Goal: Task Accomplishment & Management: Complete application form

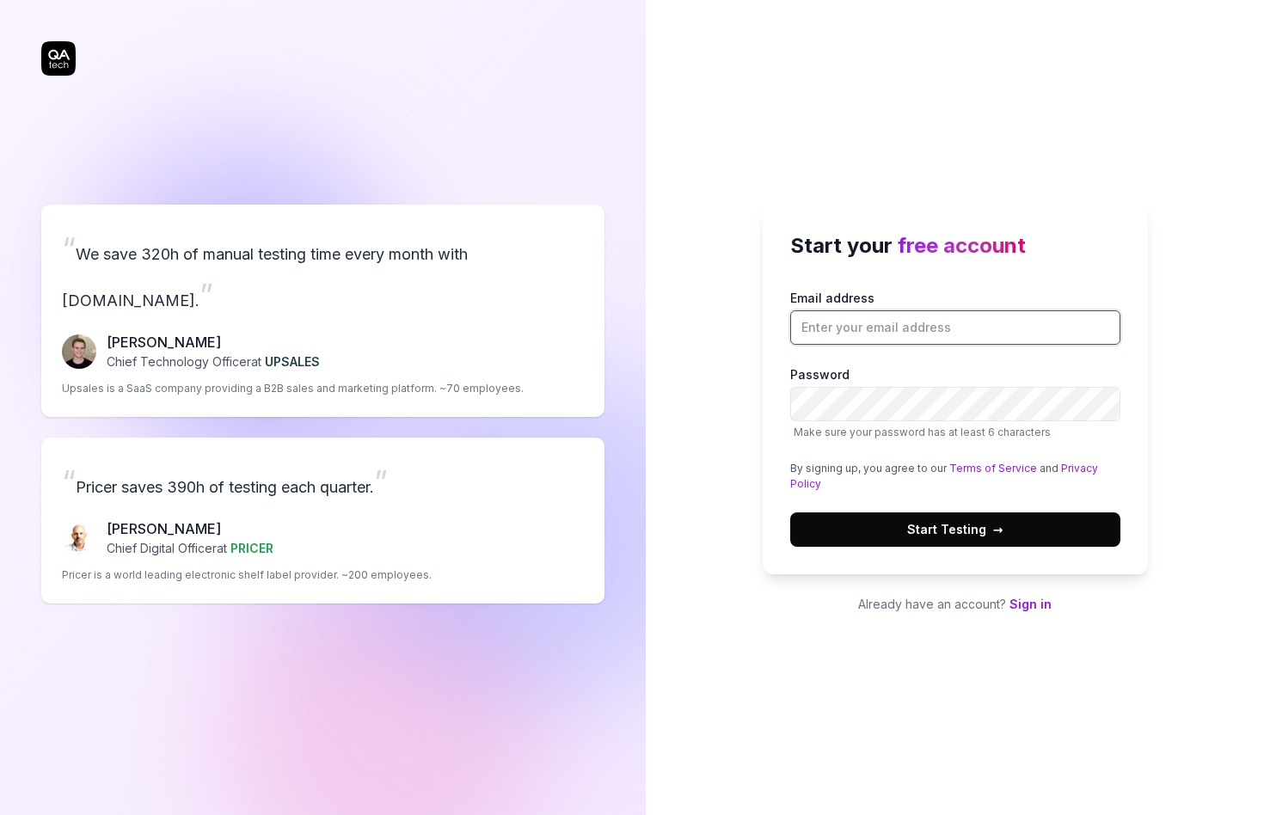
click at [934, 326] on input "Email address" at bounding box center [955, 327] width 330 height 34
type input "sieunpark77@gmail.com"
click at [1056, 537] on button "Start Testing →" at bounding box center [955, 529] width 330 height 34
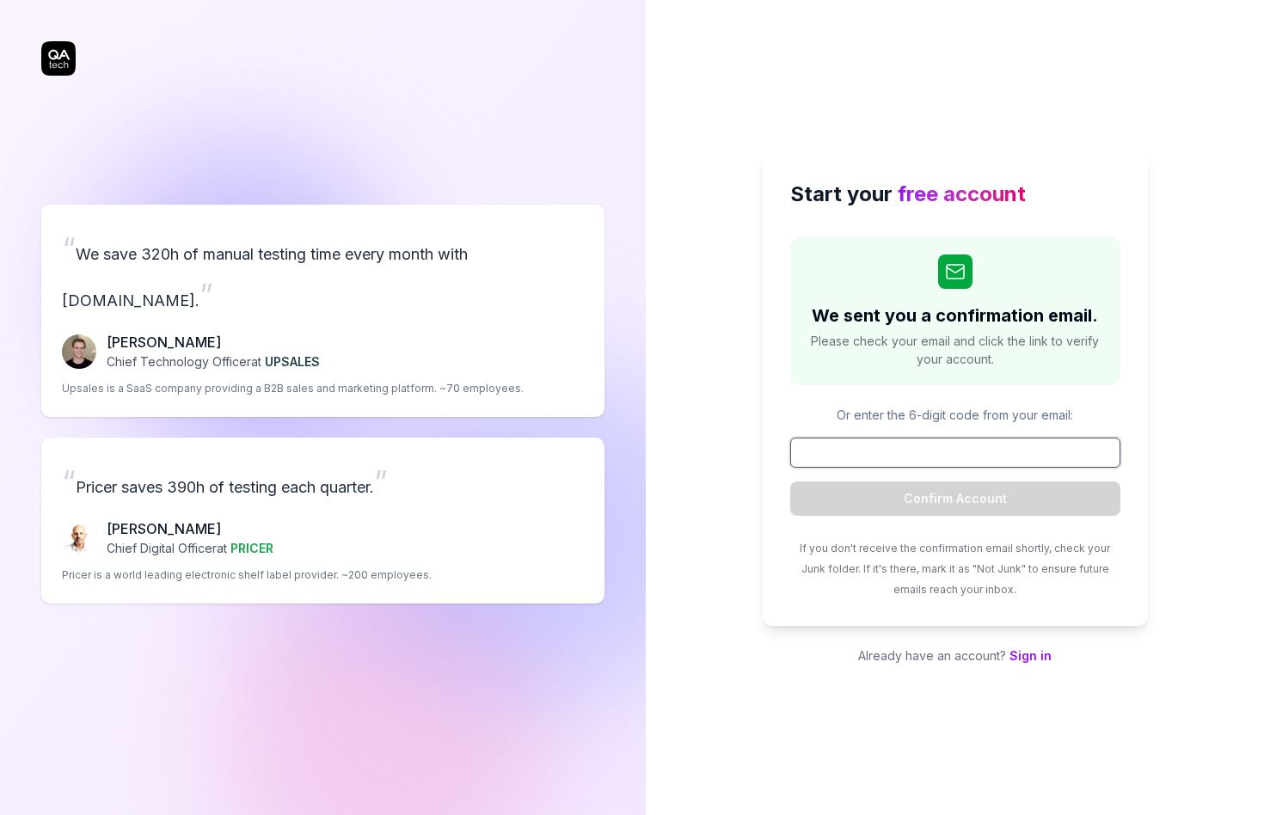
click at [896, 457] on input at bounding box center [955, 453] width 330 height 30
click at [1033, 659] on link "Sign in" at bounding box center [1030, 655] width 42 height 15
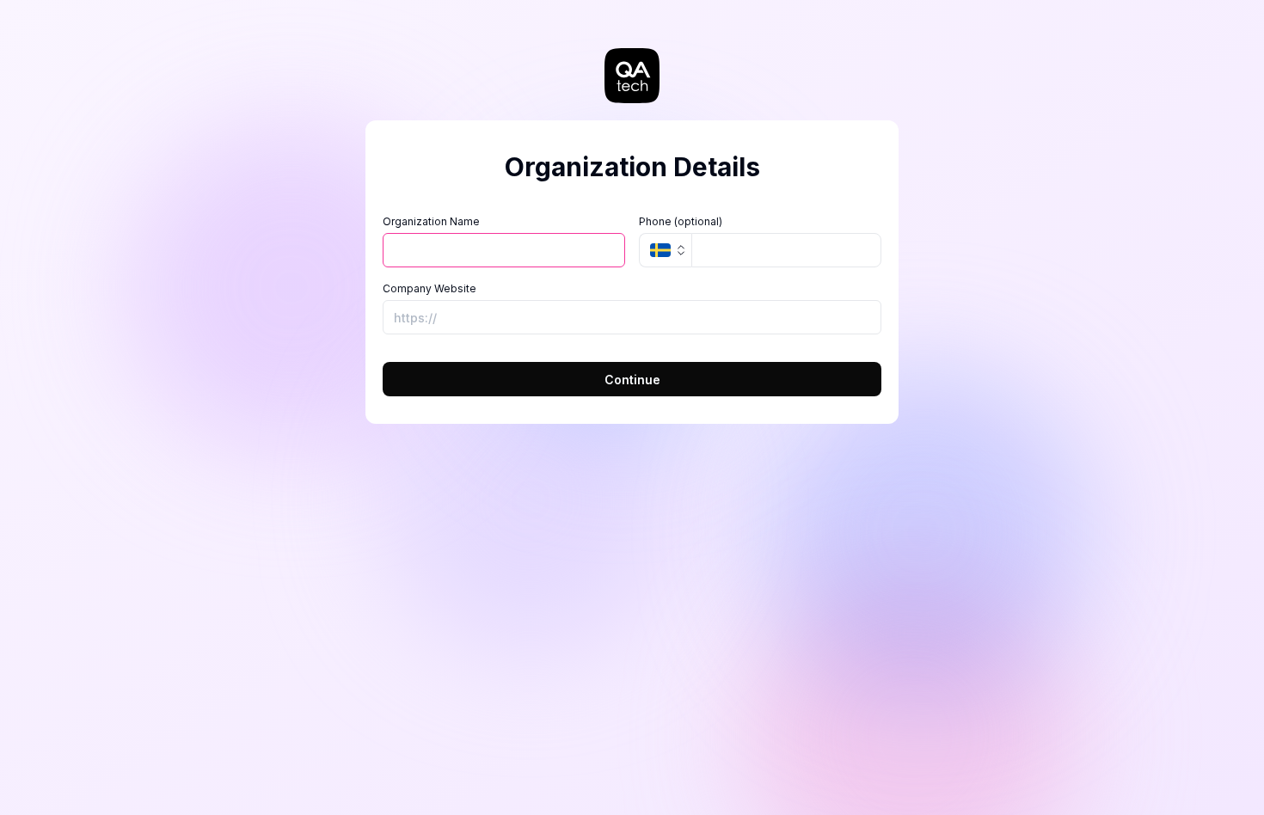
click at [555, 242] on input "Organization Name" at bounding box center [504, 250] width 242 height 34
type input "slack.green"
click at [666, 241] on button "SE" at bounding box center [665, 250] width 52 height 34
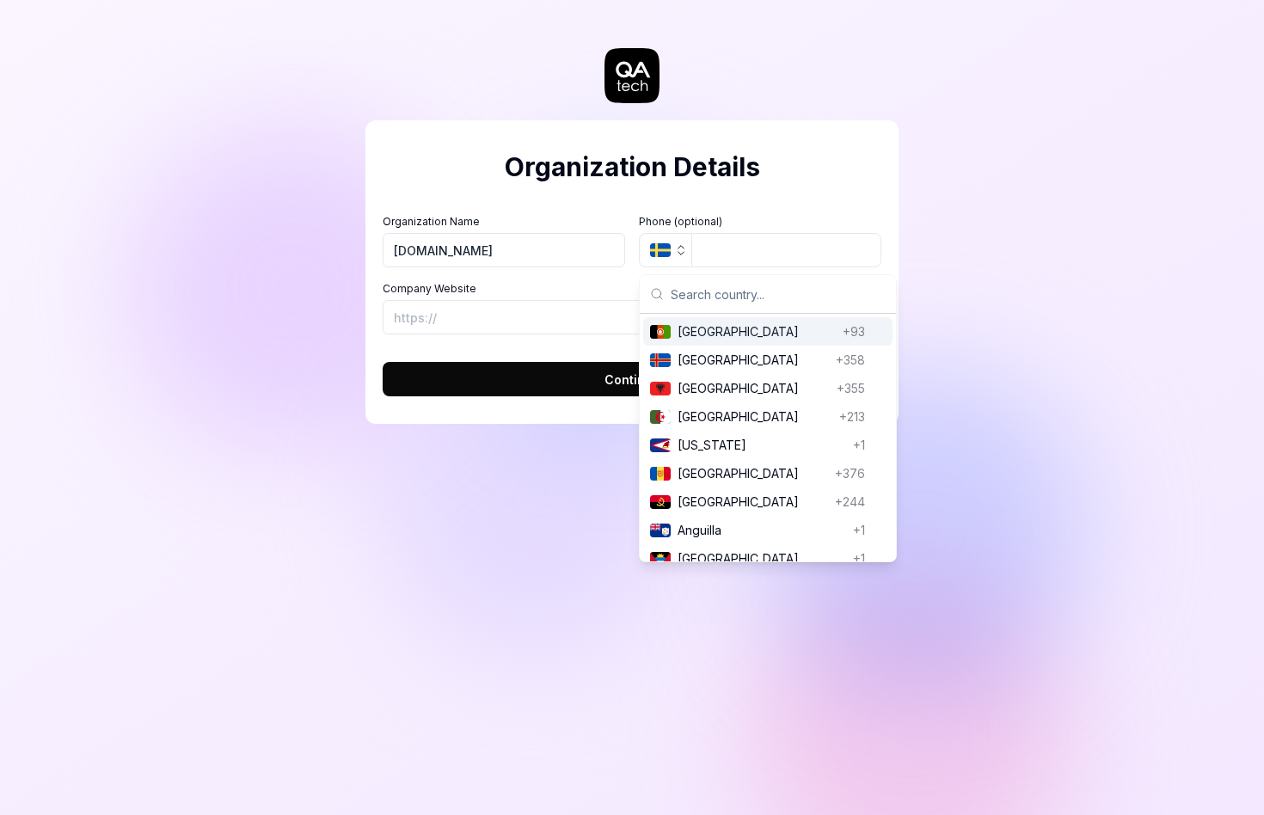
click at [504, 293] on label "Company Website" at bounding box center [632, 288] width 499 height 15
click at [504, 300] on input "Company Website" at bounding box center [632, 317] width 499 height 34
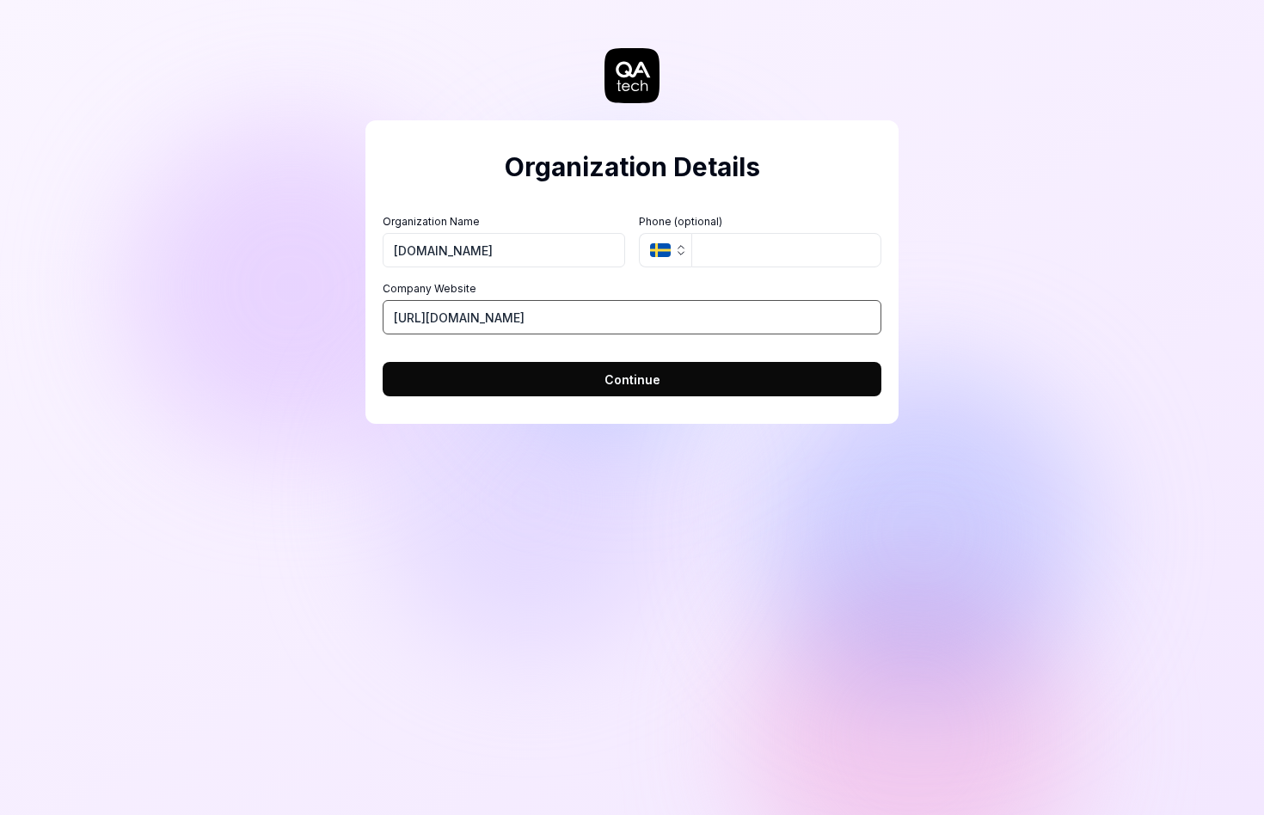
type input "https://slack.green"
click at [383, 362] on button "Continue" at bounding box center [632, 379] width 499 height 34
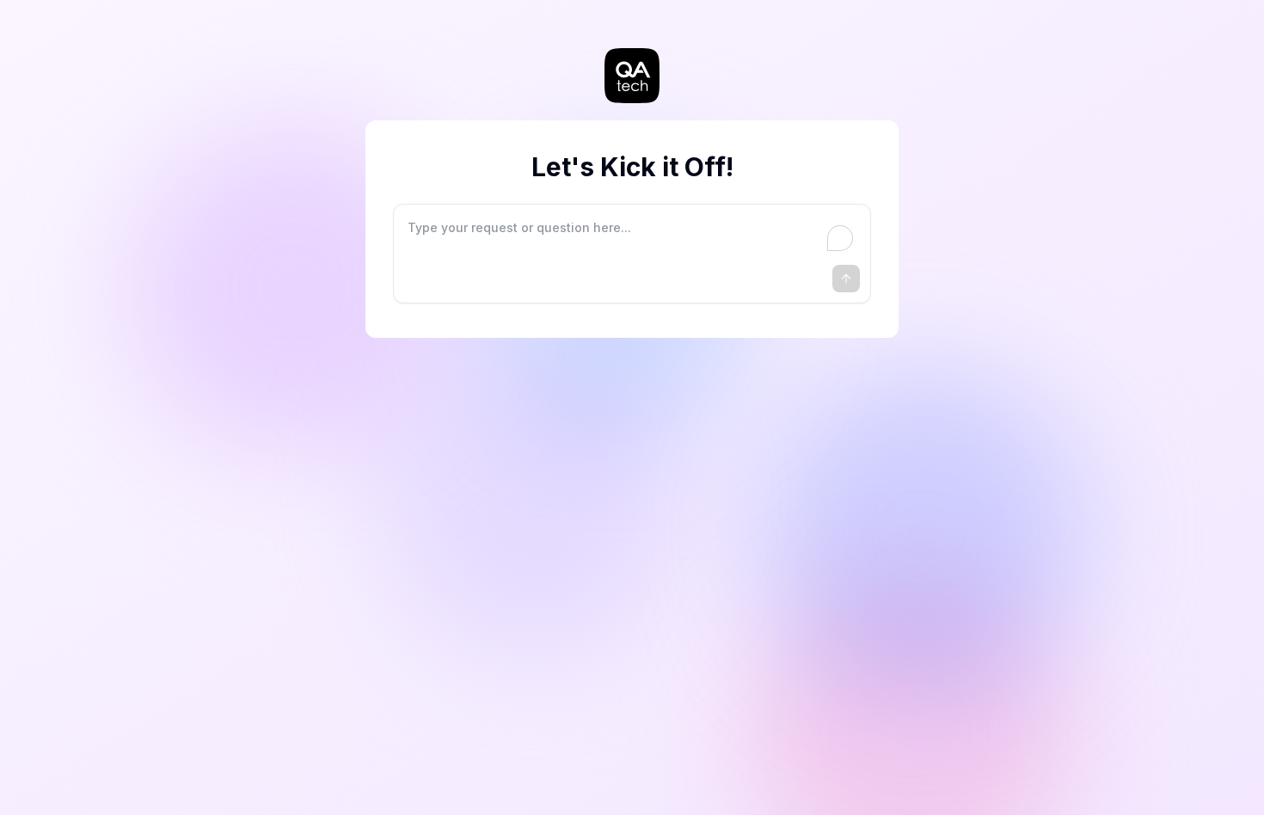
type textarea "*"
type textarea "I"
type textarea "*"
type textarea "I"
type textarea "*"
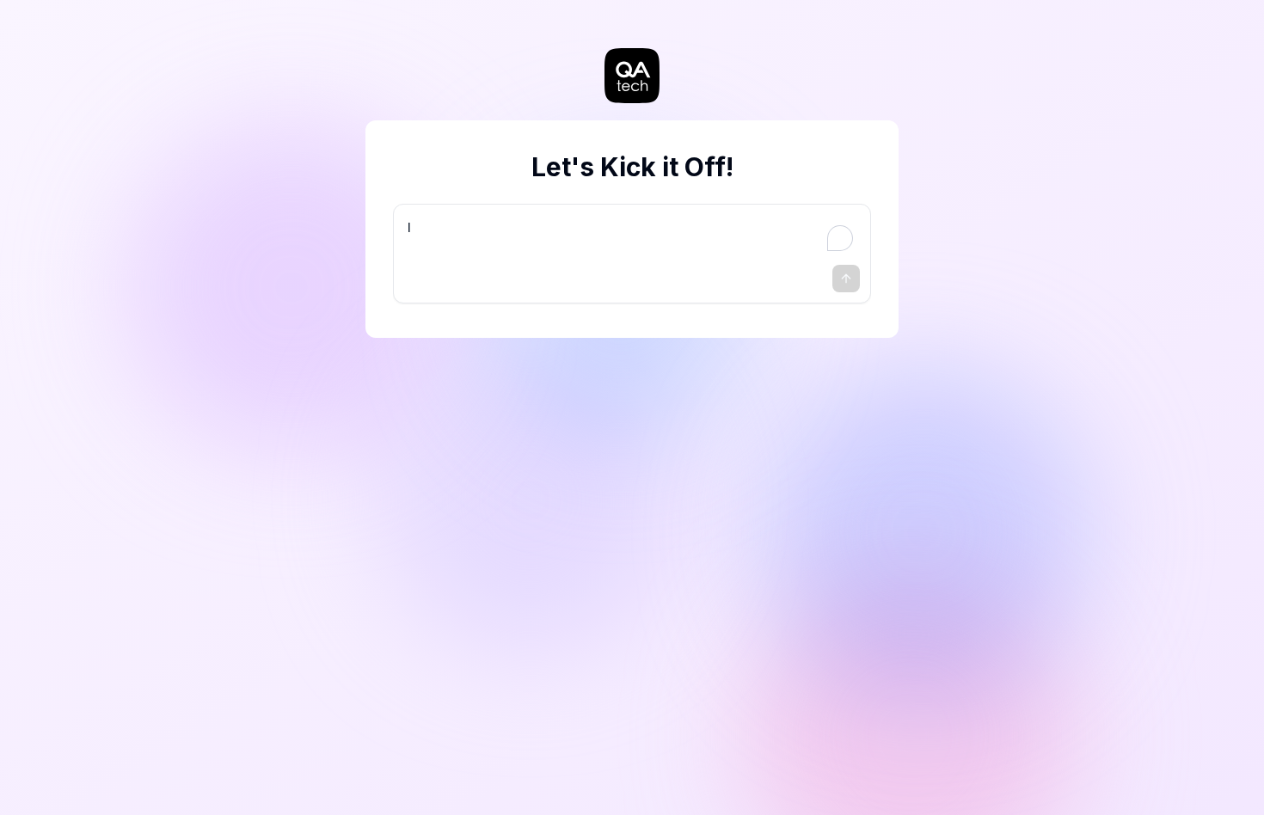
type textarea "I w"
type textarea "*"
type textarea "I wa"
type textarea "*"
type textarea "I wan"
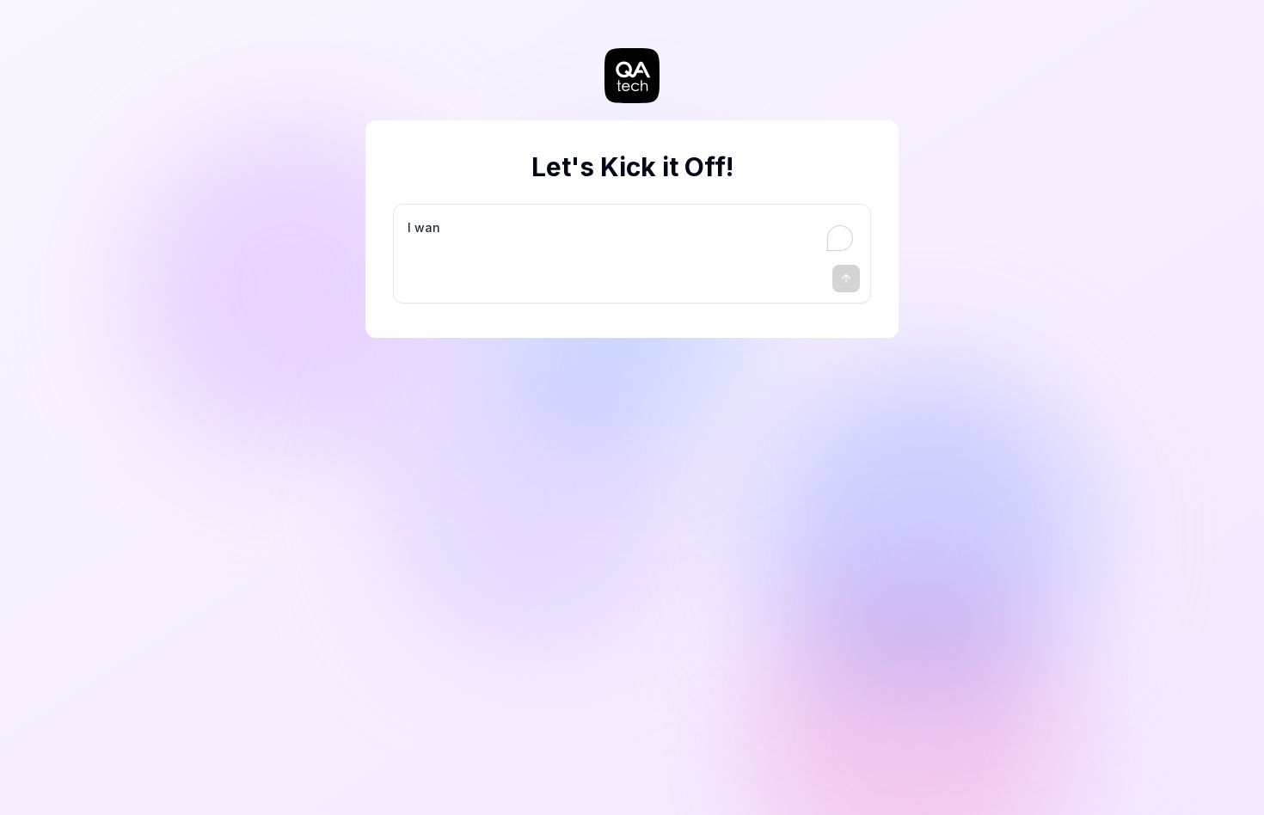
type textarea "*"
type textarea "I want"
type textarea "*"
type textarea "I want"
type textarea "*"
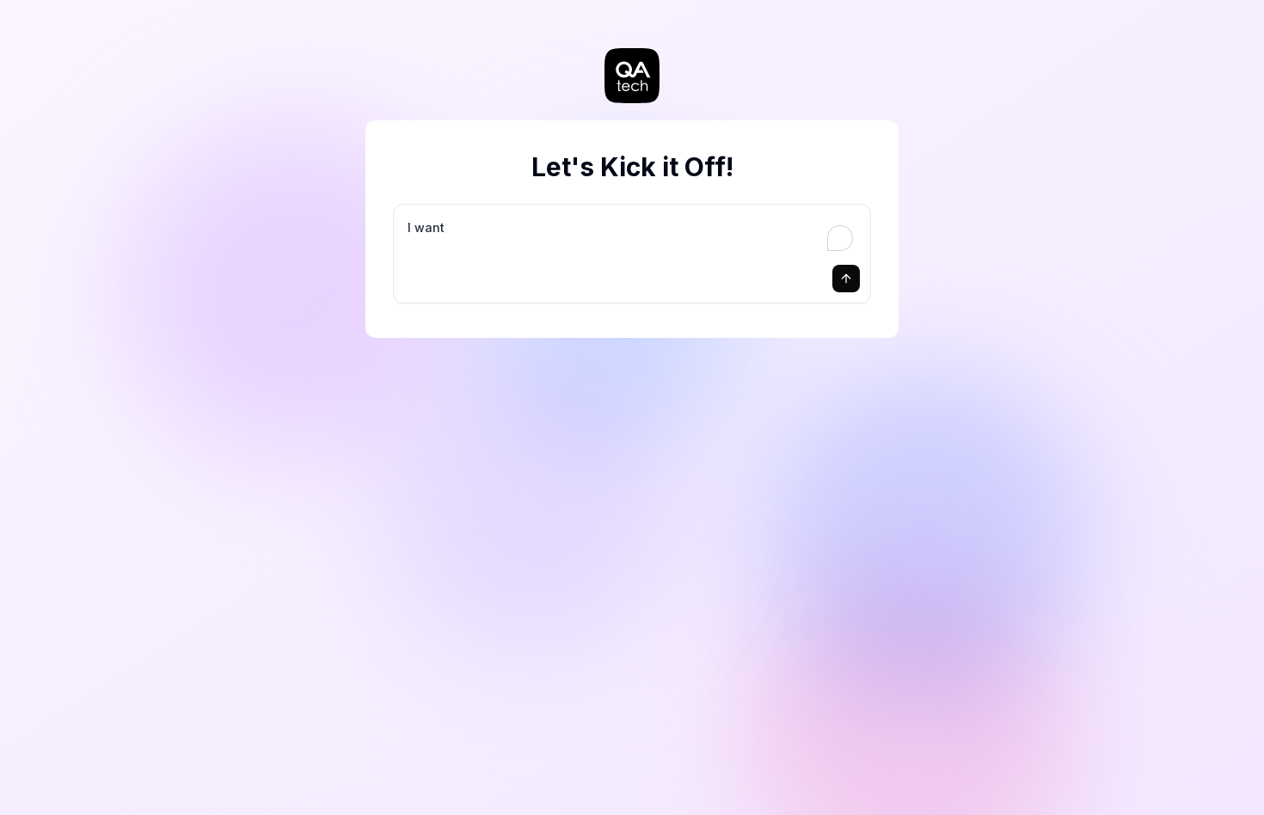
type textarea "I want a"
type textarea "*"
type textarea "I want a"
type textarea "*"
type textarea "I want a g"
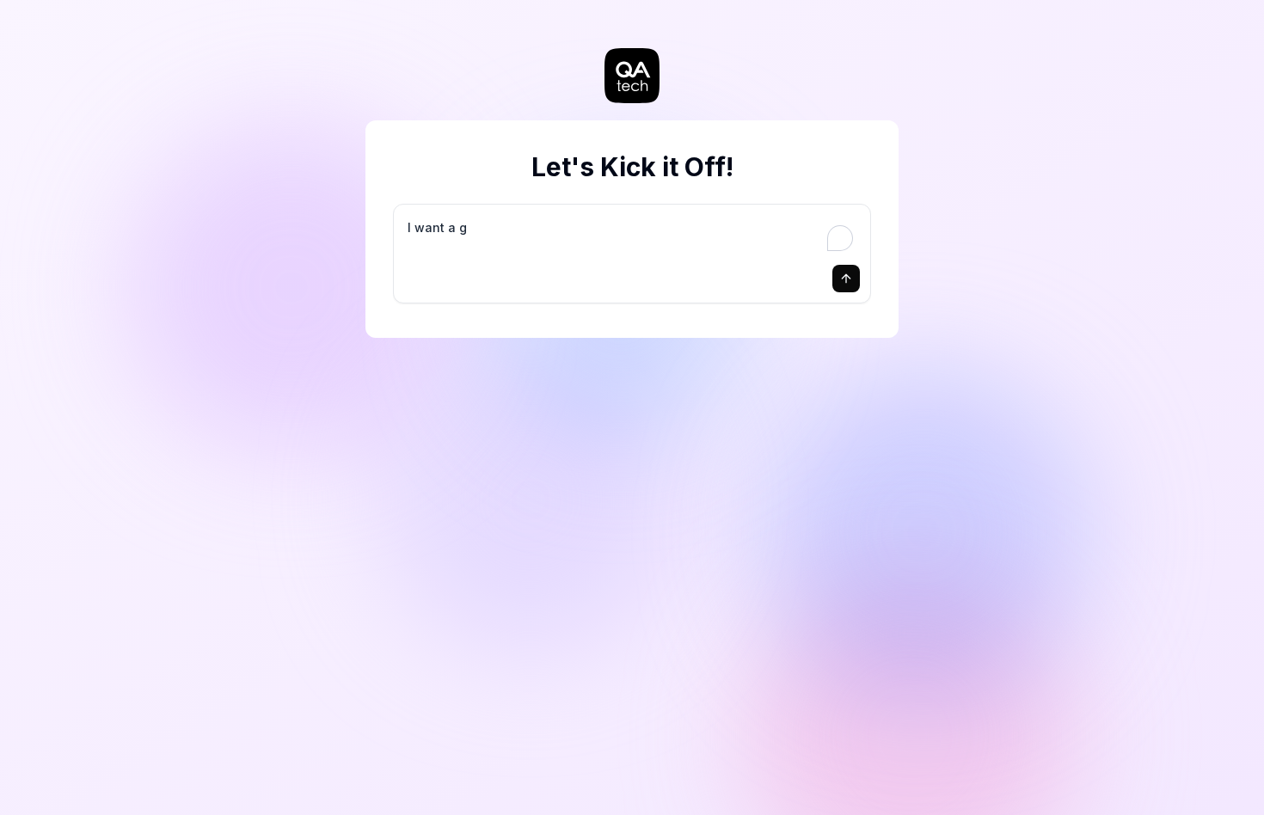
type textarea "*"
type textarea "I want a go"
type textarea "*"
type textarea "I want a goo"
type textarea "*"
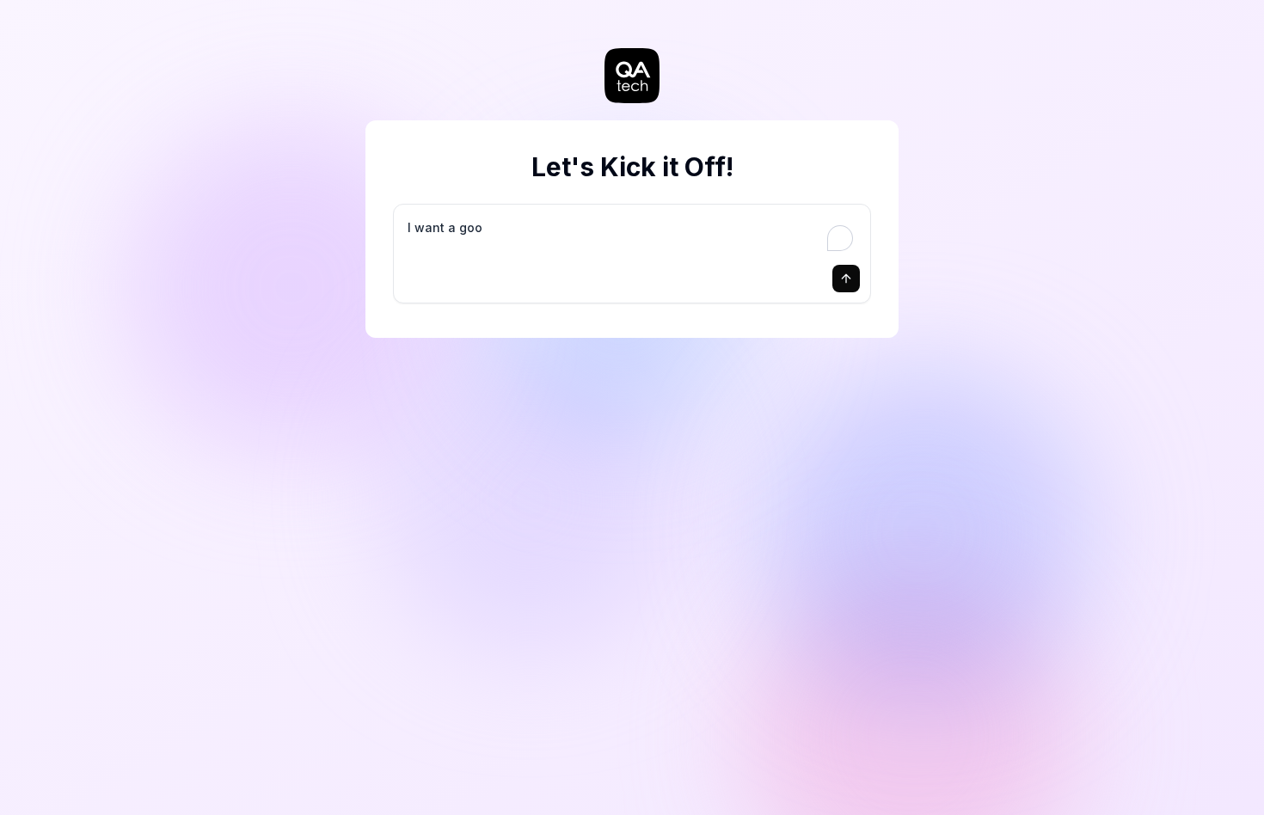
type textarea "I want a good"
type textarea "*"
type textarea "I want a good"
type textarea "*"
type textarea "I want a good t"
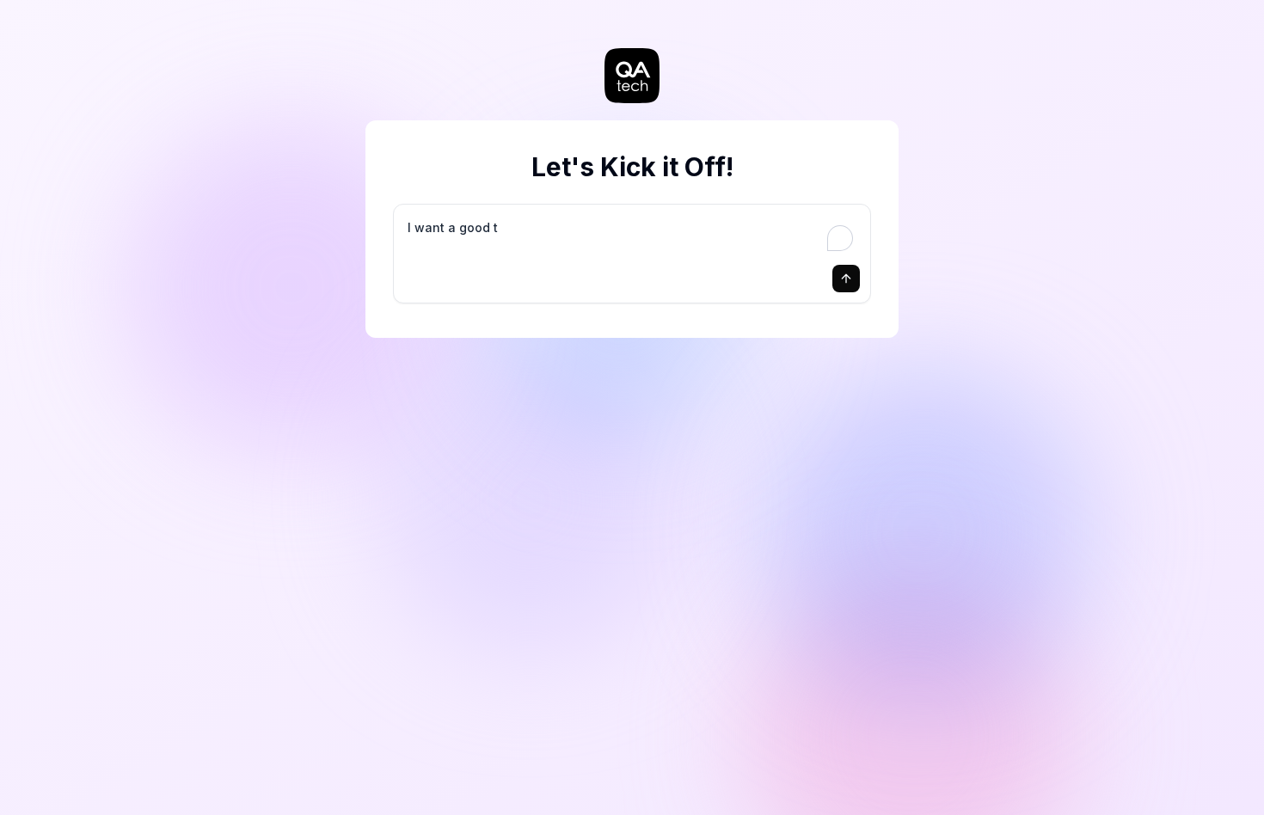
type textarea "*"
type textarea "I want a good te"
type textarea "*"
type textarea "I want a good tes"
type textarea "*"
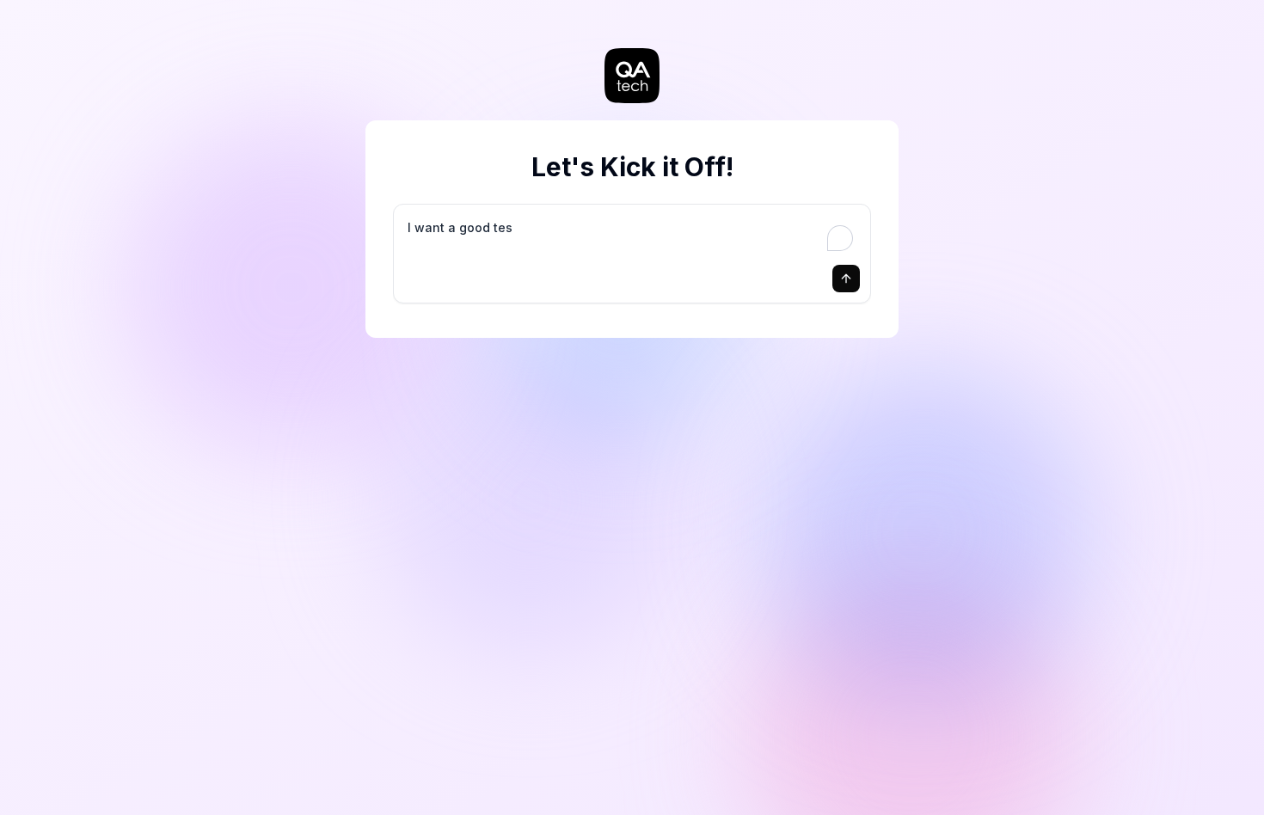
type textarea "I want a good test"
type textarea "*"
type textarea "I want a good test"
type textarea "*"
type textarea "I want a good test s"
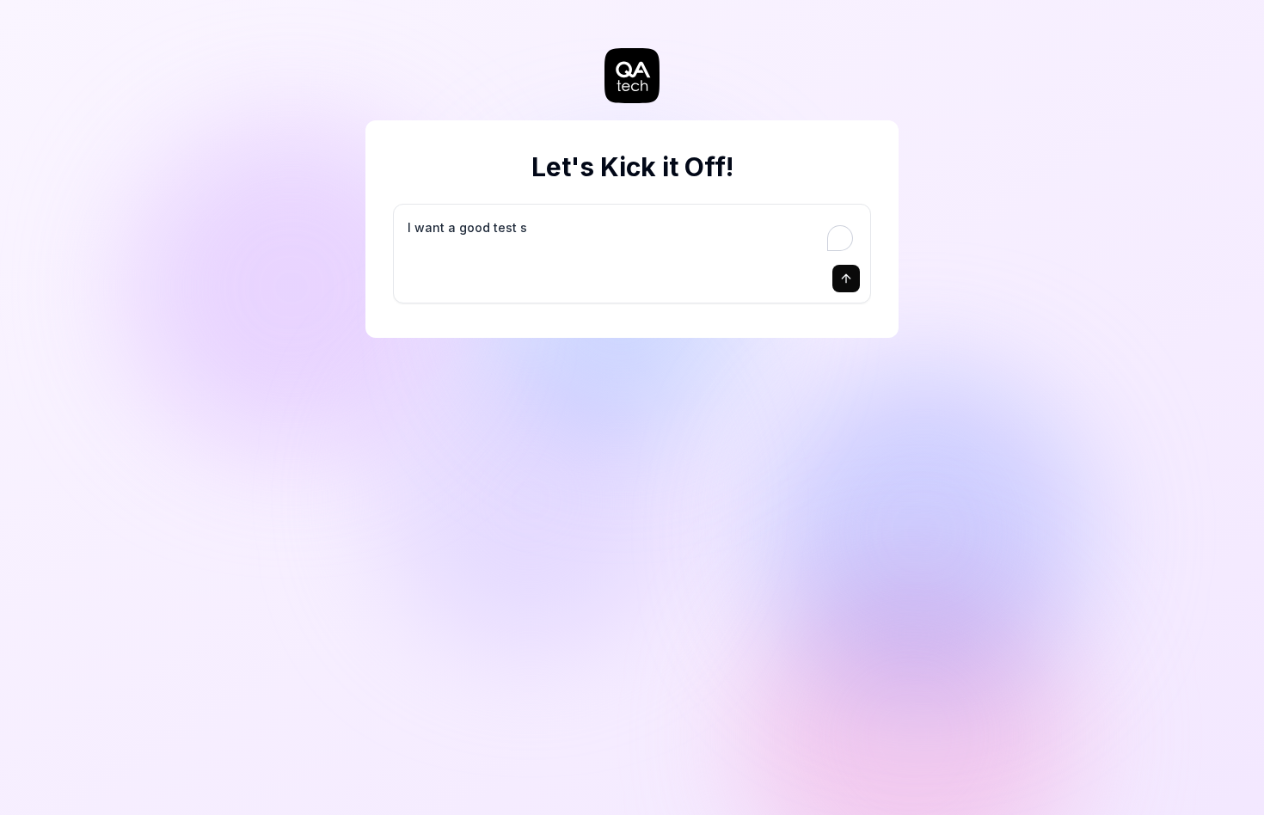
type textarea "*"
type textarea "I want a good test se"
type textarea "*"
type textarea "I want a good test set"
type textarea "*"
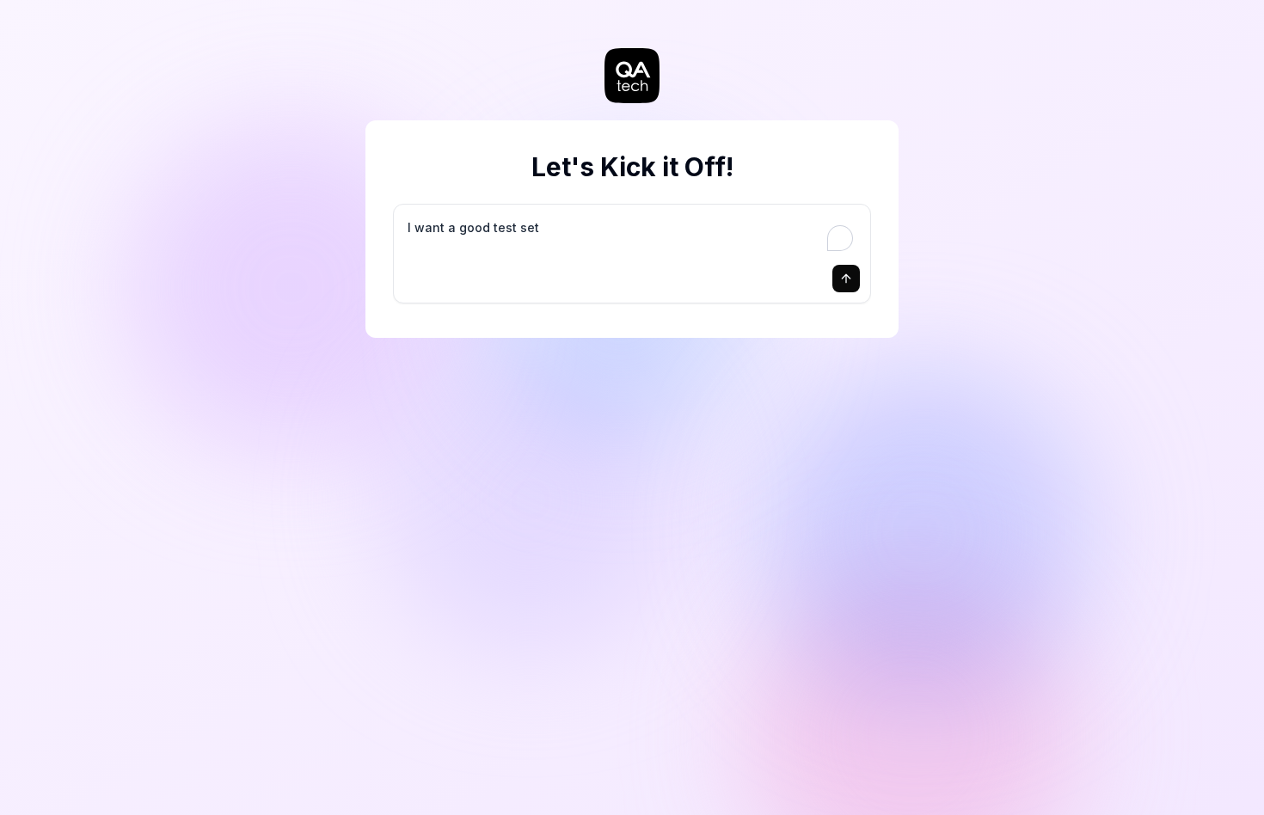
type textarea "I want a good test setu"
type textarea "*"
type textarea "I want a good test setup"
type textarea "*"
type textarea "I want a good test setup"
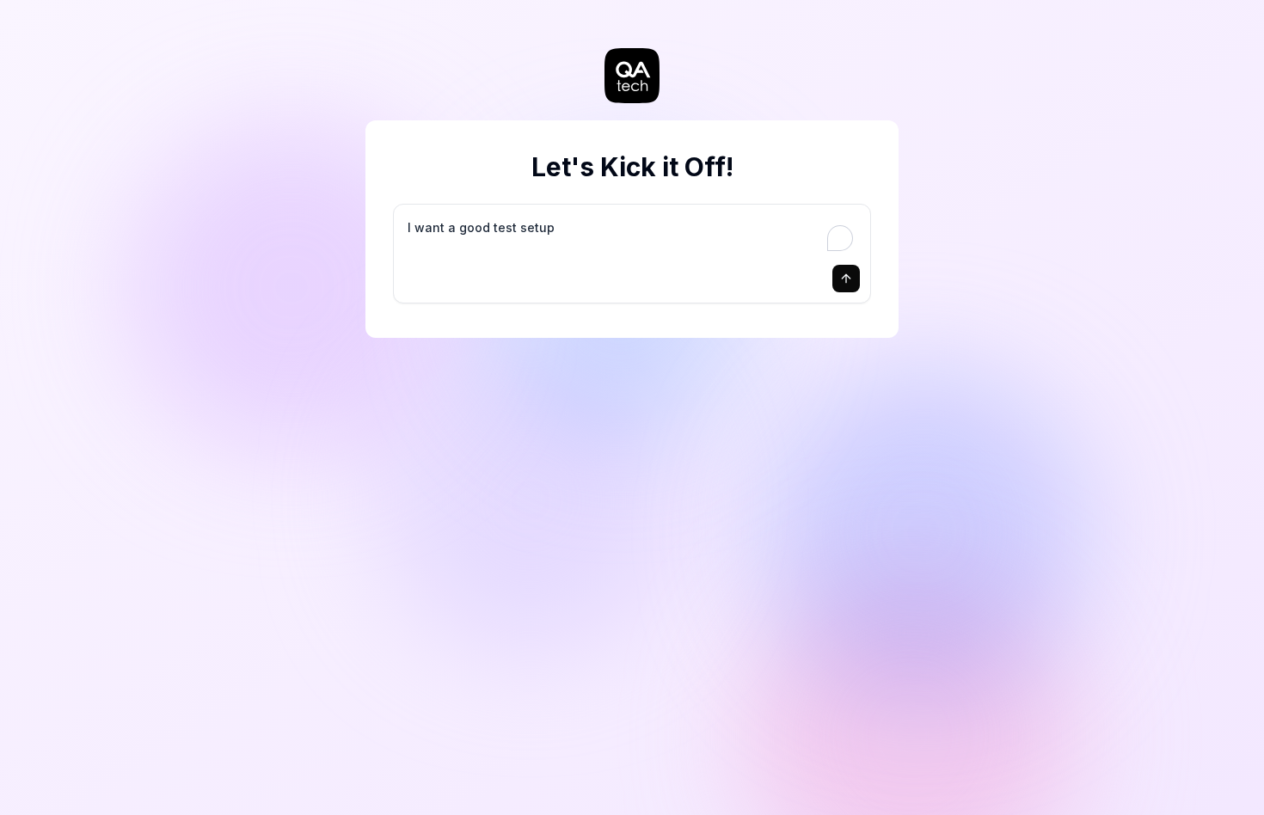
type textarea "*"
type textarea "I want a good test setup f"
type textarea "*"
type textarea "I want a good test setup fo"
type textarea "*"
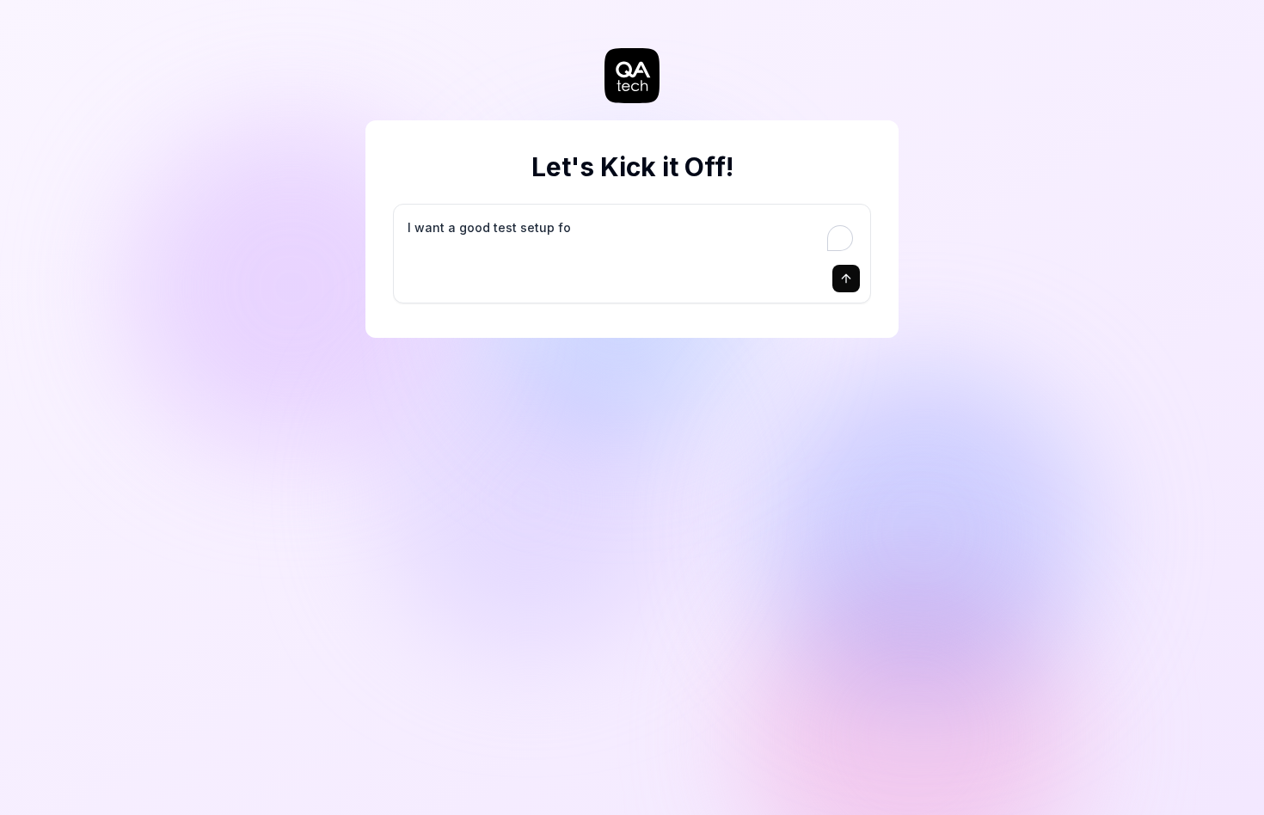
type textarea "I want a good test setup for"
type textarea "*"
type textarea "I want a good test setup for"
type textarea "*"
type textarea "I want a good test setup for m"
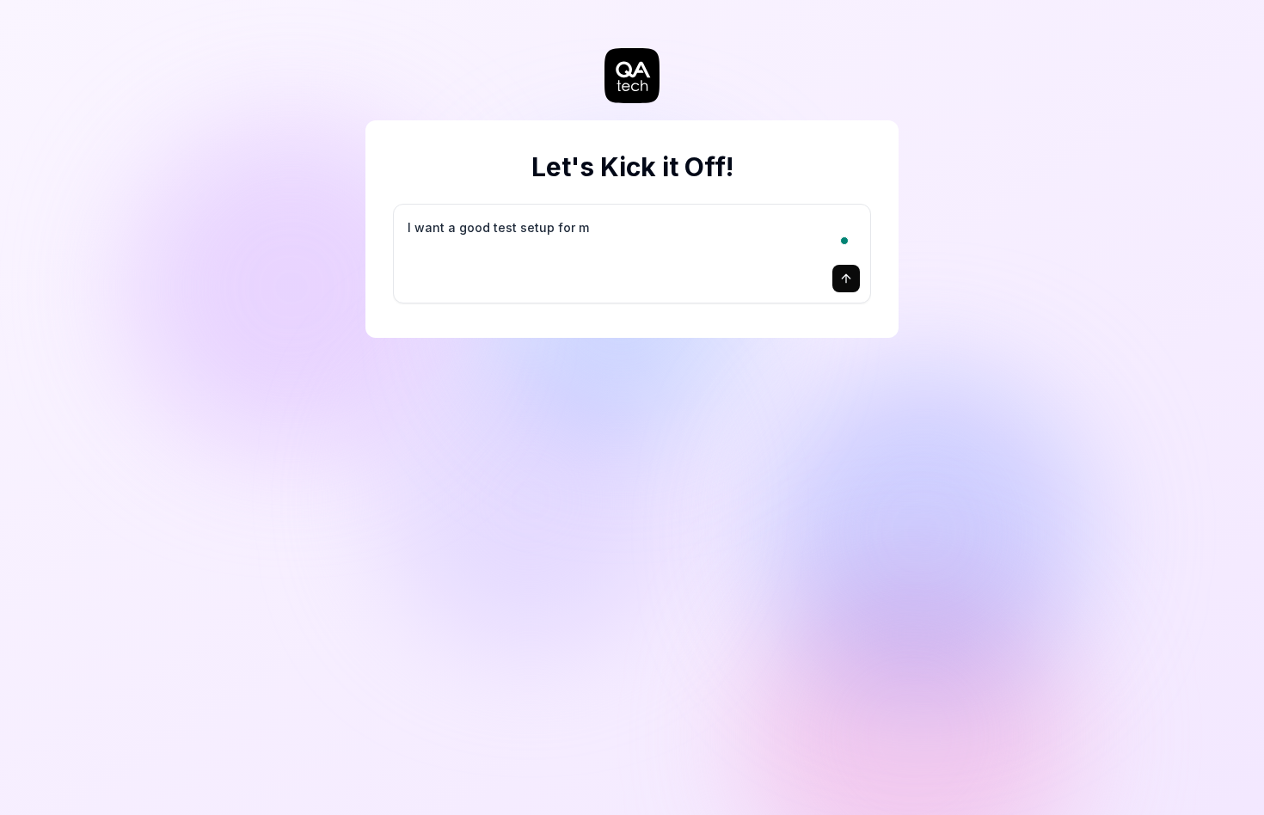
type textarea "*"
type textarea "I want a good test setup for my"
type textarea "*"
type textarea "I want a good test setup for my"
type textarea "*"
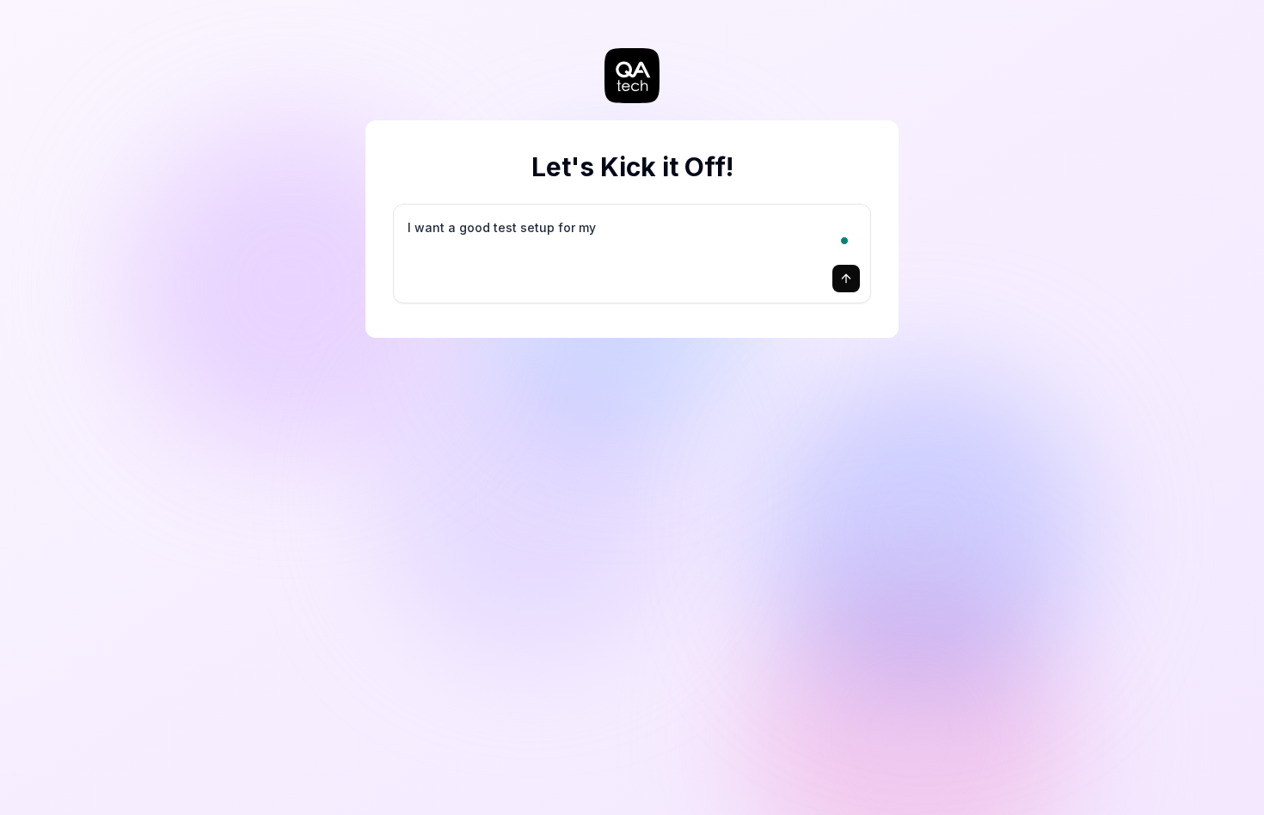
type textarea "I want a good test setup for my s"
type textarea "*"
type textarea "I want a good test setup for my si"
type textarea "*"
type textarea "I want a good test setup for my sit"
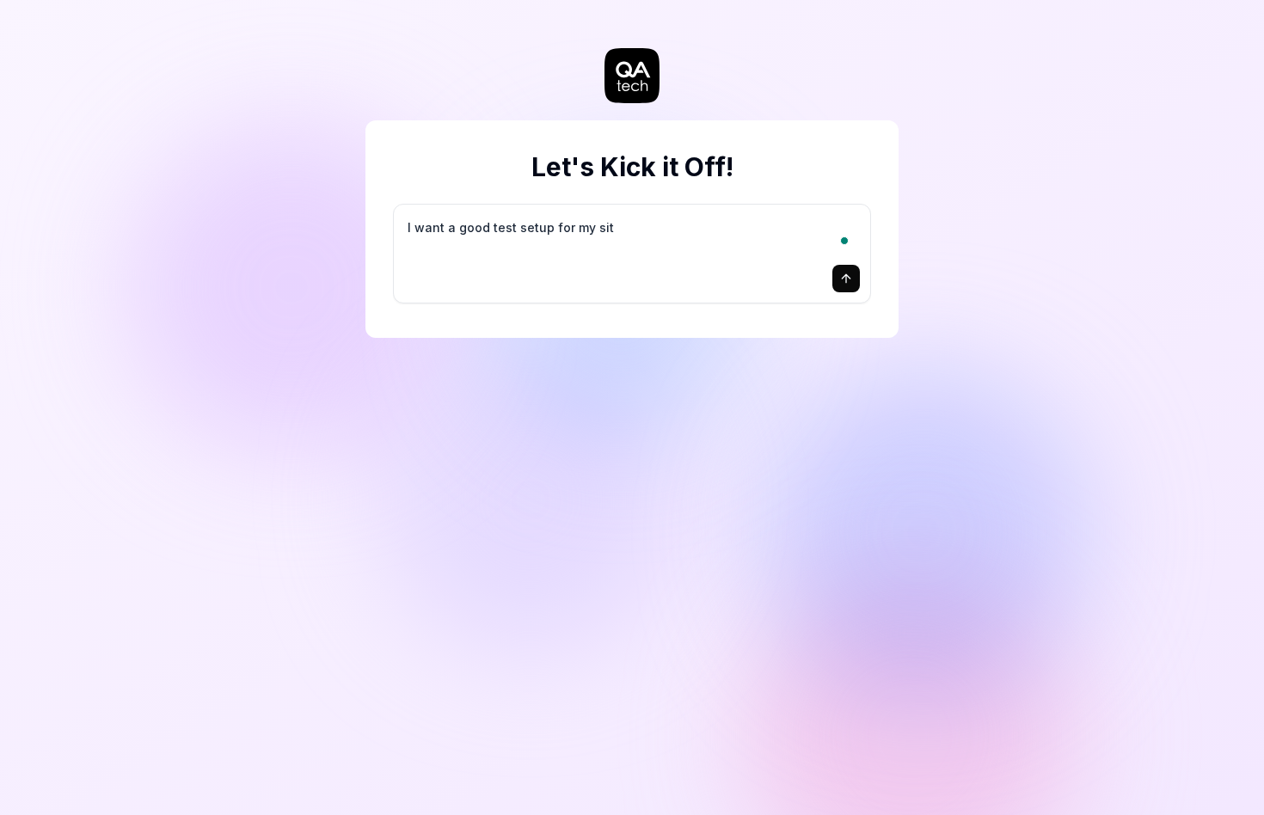
type textarea "*"
type textarea "I want a good test setup for my site"
type textarea "*"
type textarea "I want a good test setup for my site"
type textarea "*"
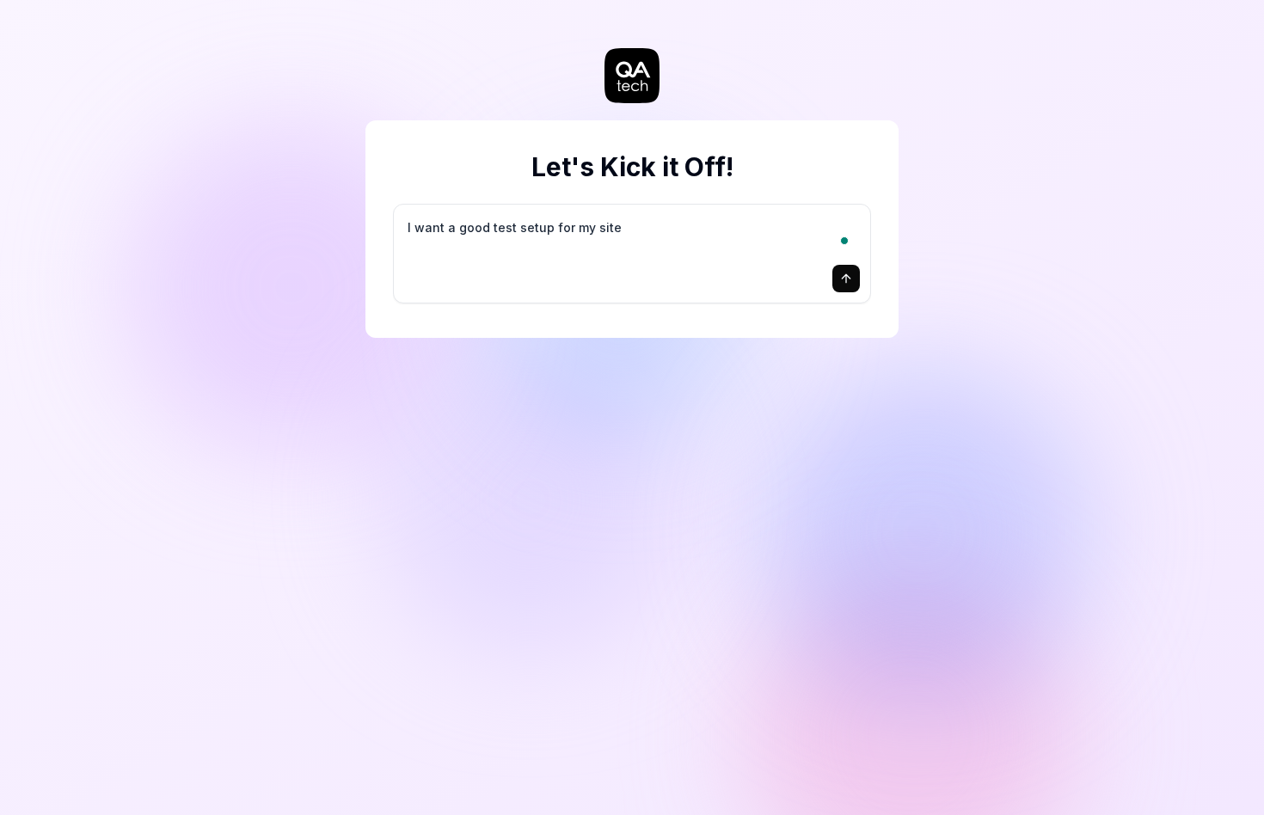
type textarea "I want a good test setup for my site -"
type textarea "*"
type textarea "I want a good test setup for my site -"
type textarea "*"
type textarea "I want a good test setup for my site - h"
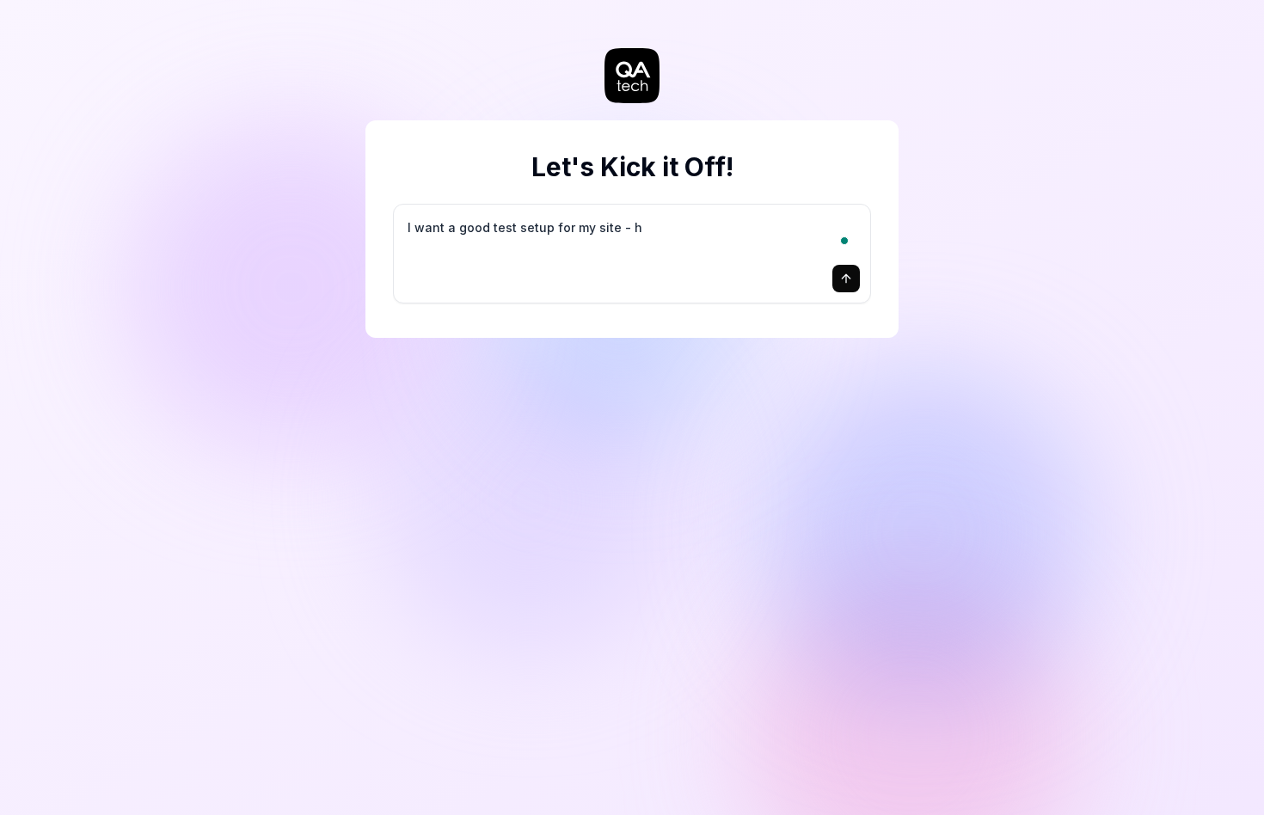
type textarea "*"
type textarea "I want a good test setup for my site - he"
type textarea "*"
type textarea "I want a good test setup for my site - hel"
type textarea "*"
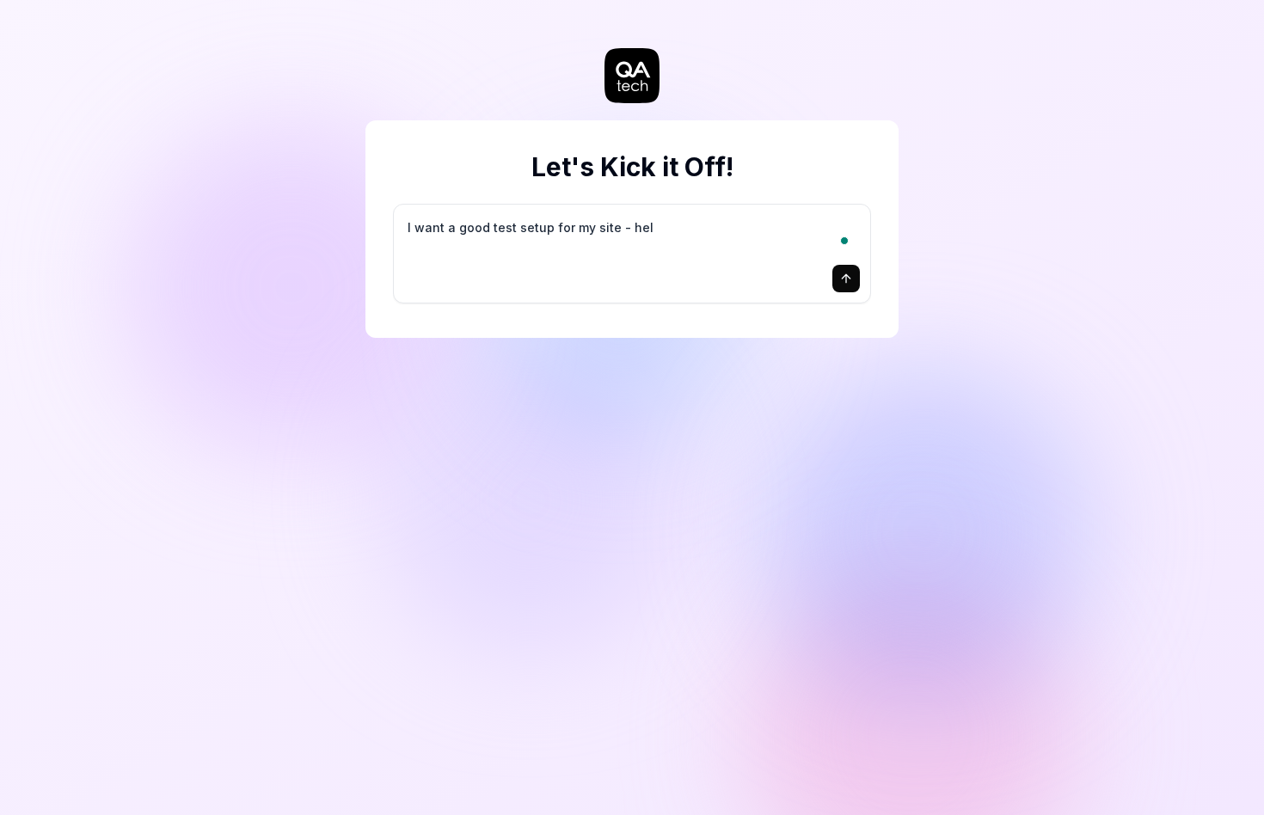
type textarea "I want a good test setup for my site - help"
type textarea "*"
type textarea "I want a good test setup for my site - help"
type textarea "*"
type textarea "I want a good test setup for my site - help m"
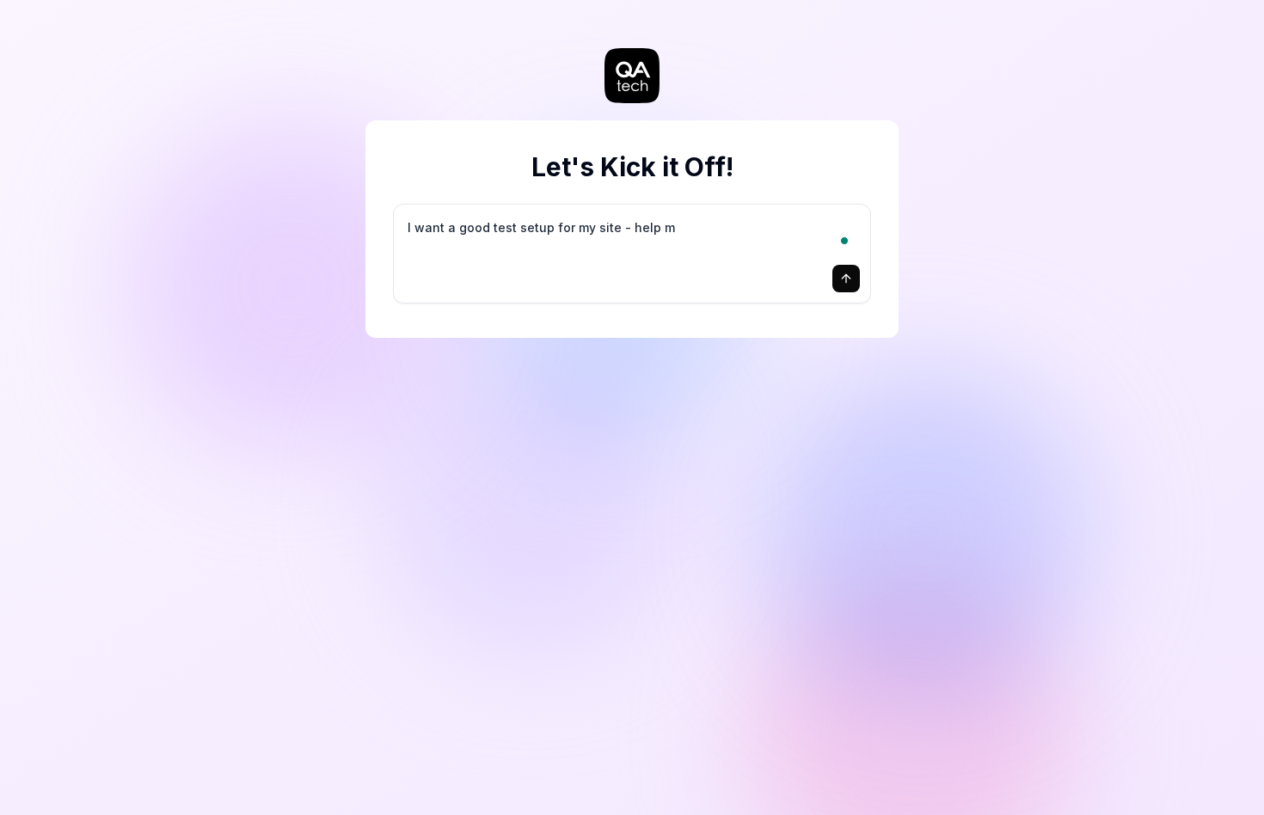
type textarea "*"
type textarea "I want a good test setup for my site - help me"
type textarea "*"
type textarea "I want a good test setup for my site - help me"
type textarea "*"
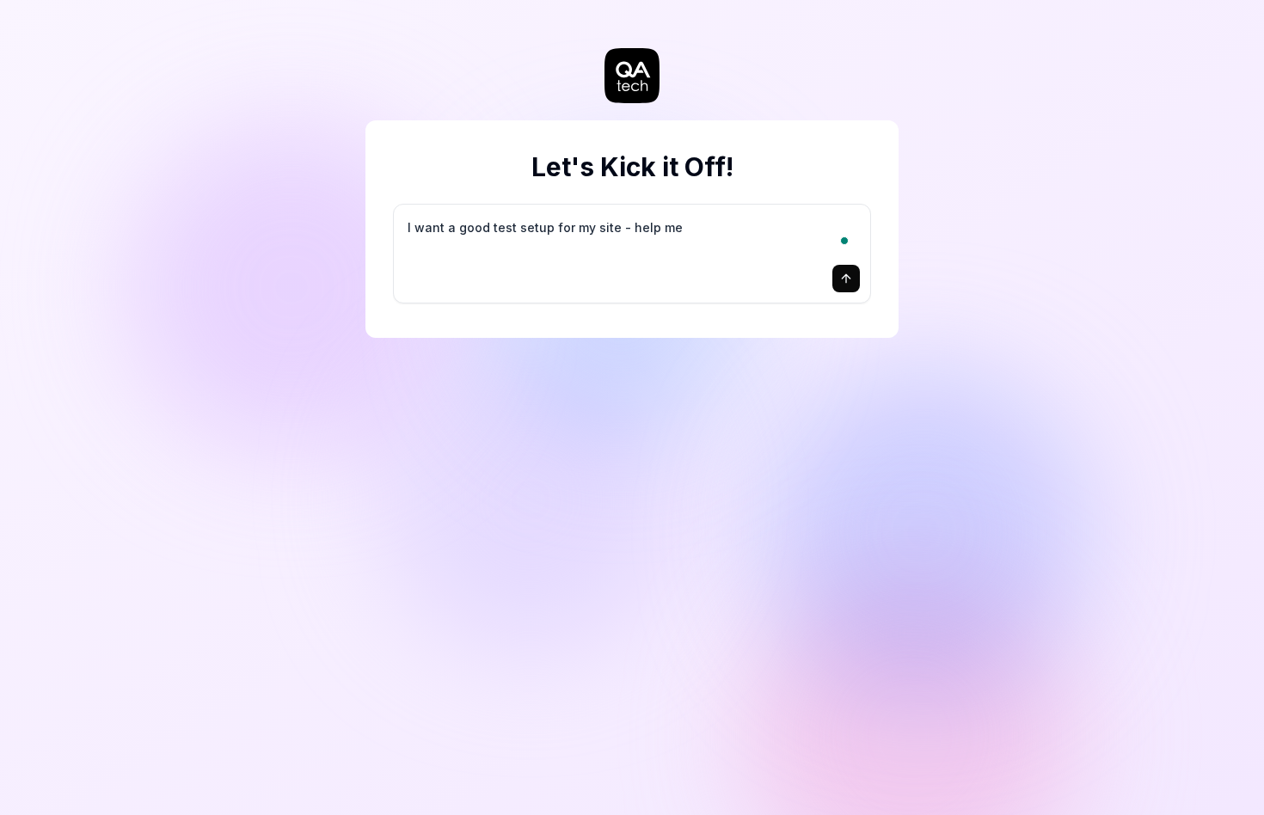
type textarea "I want a good test setup for my site - help me c"
type textarea "*"
type textarea "I want a good test setup for my site - help me cr"
type textarea "*"
type textarea "I want a good test setup for my site - help me cre"
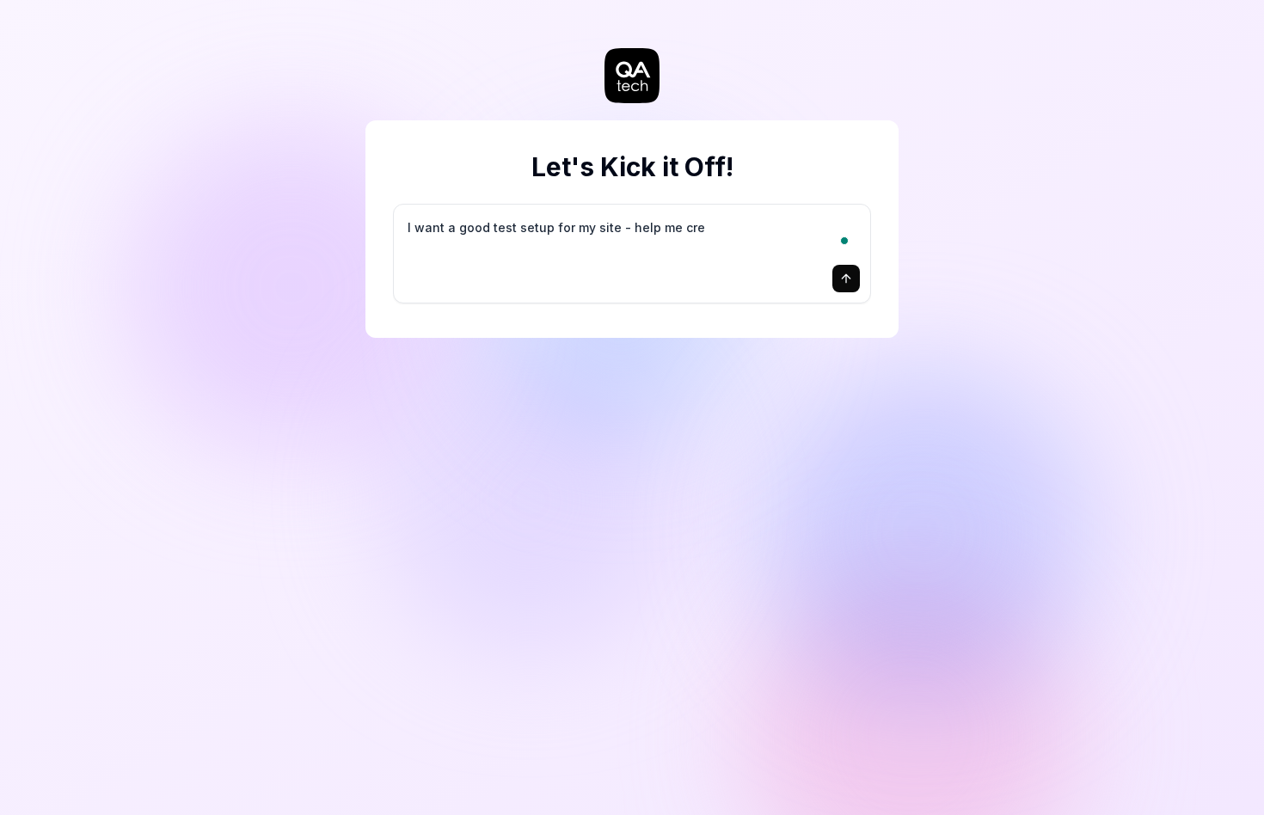
type textarea "*"
type textarea "I want a good test setup for my site - help me crea"
type textarea "*"
type textarea "I want a good test setup for my site - help me creat"
type textarea "*"
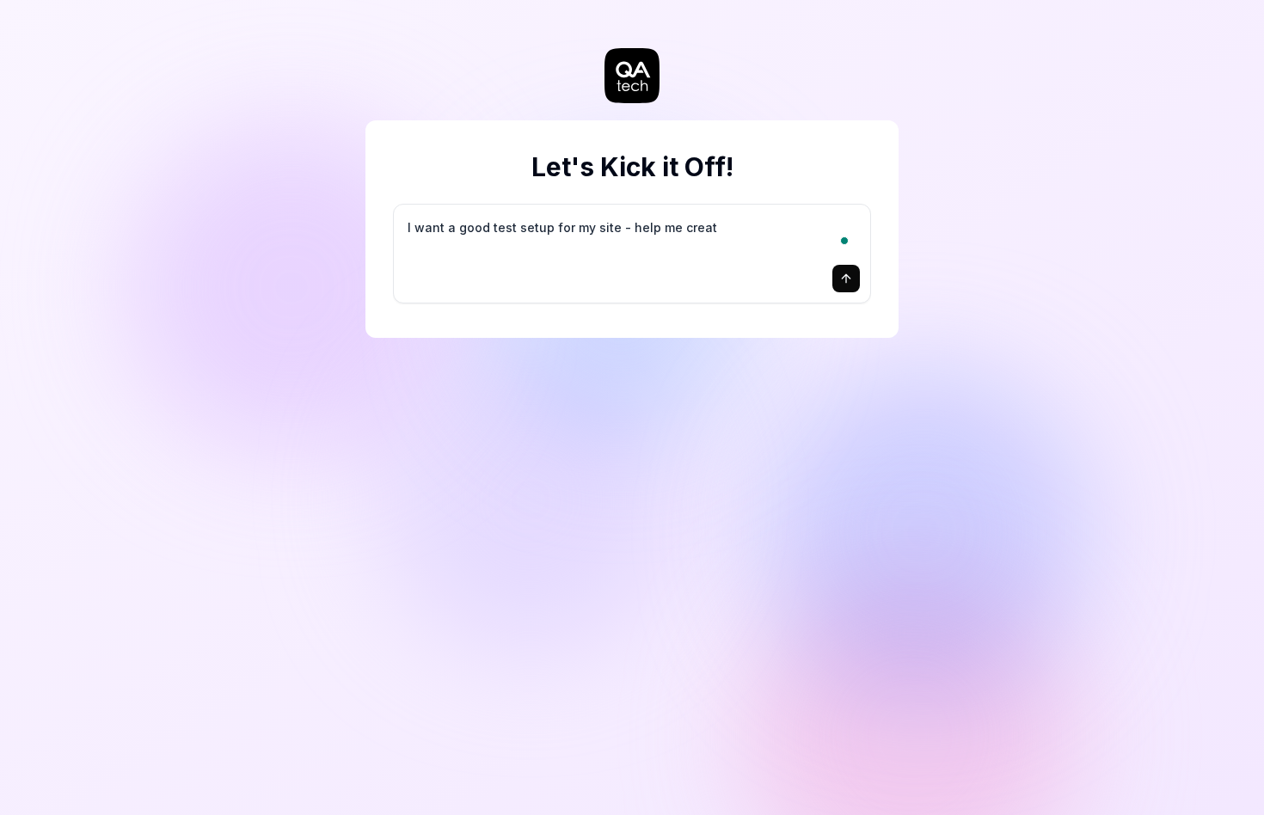
type textarea "I want a good test setup for my site - help me create"
type textarea "*"
type textarea "I want a good test setup for my site - help me create"
type textarea "*"
type textarea "I want a good test setup for my site - help me create t"
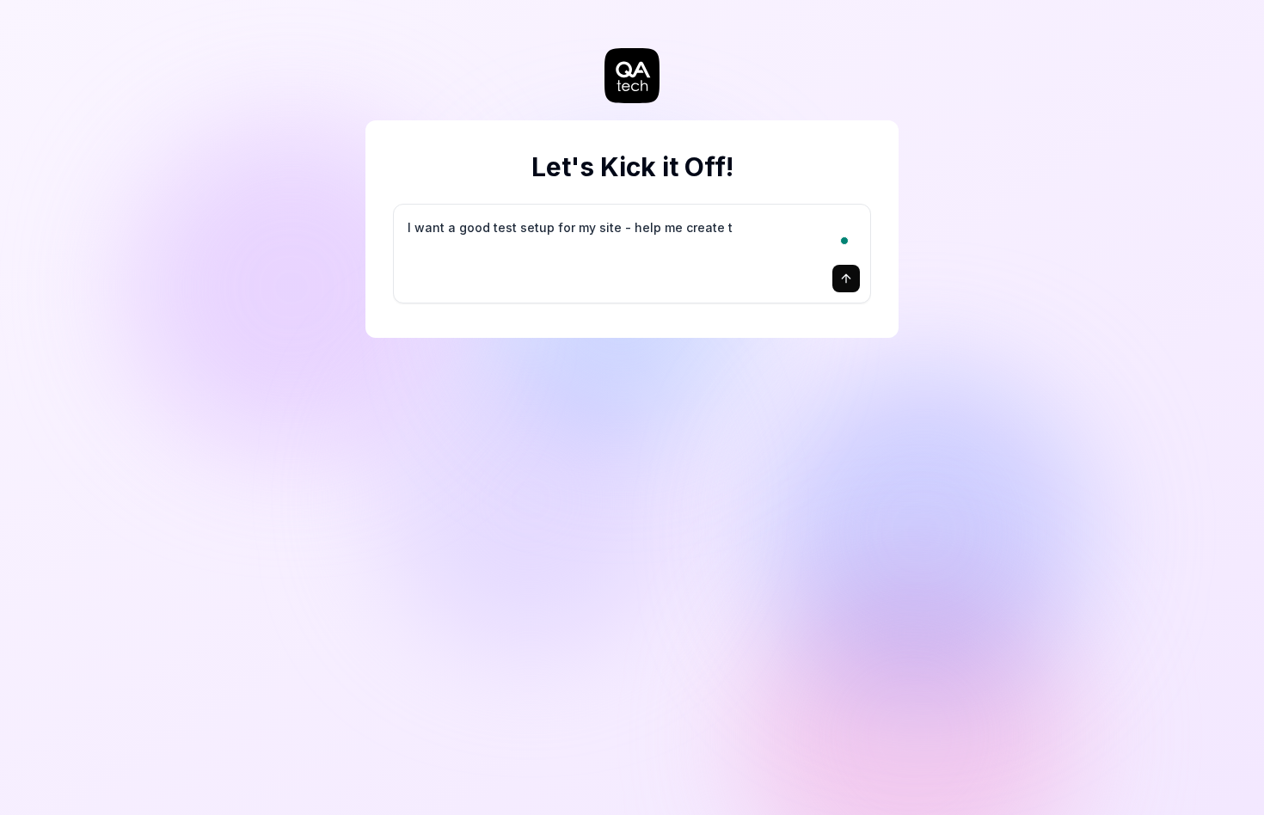
type textarea "*"
type textarea "I want a good test setup for my site - help me create th"
type textarea "*"
type textarea "I want a good test setup for my site - help me create the"
type textarea "*"
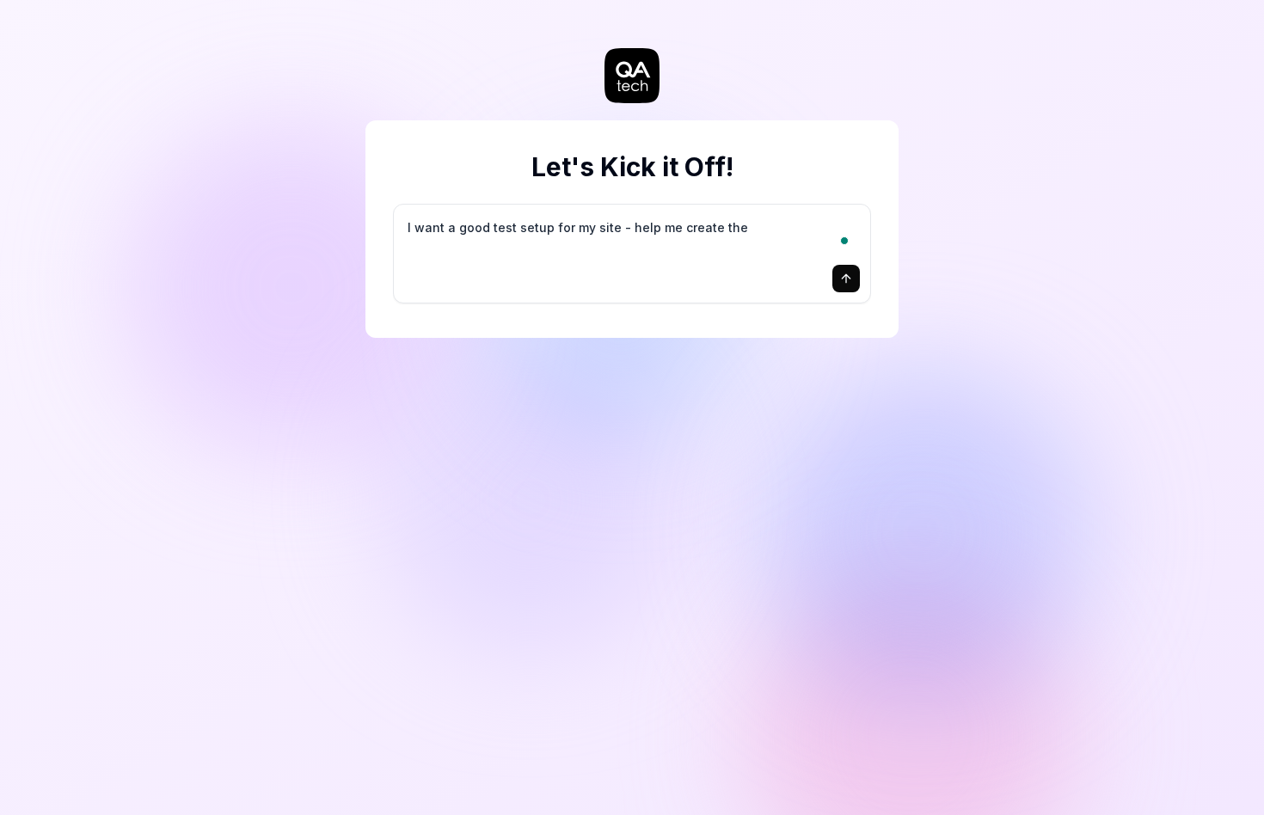
type textarea "I want a good test setup for my site - help me create the"
type textarea "*"
type textarea "I want a good test setup for my site - help me create the f"
type textarea "*"
type textarea "I want a good test setup for my site - help me create the fi"
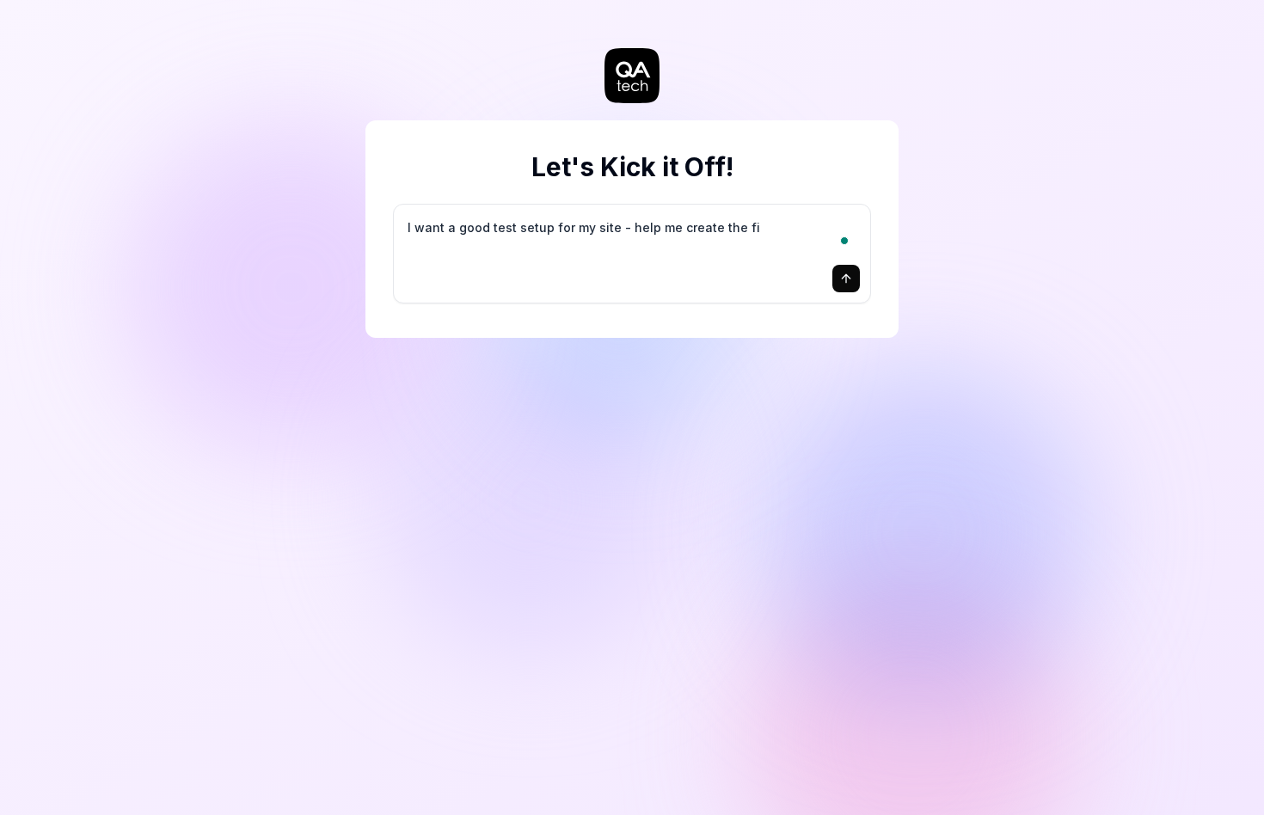
type textarea "*"
type textarea "I want a good test setup for my site - help me create the fir"
type textarea "*"
type textarea "I want a good test setup for my site - help me create the firs"
type textarea "*"
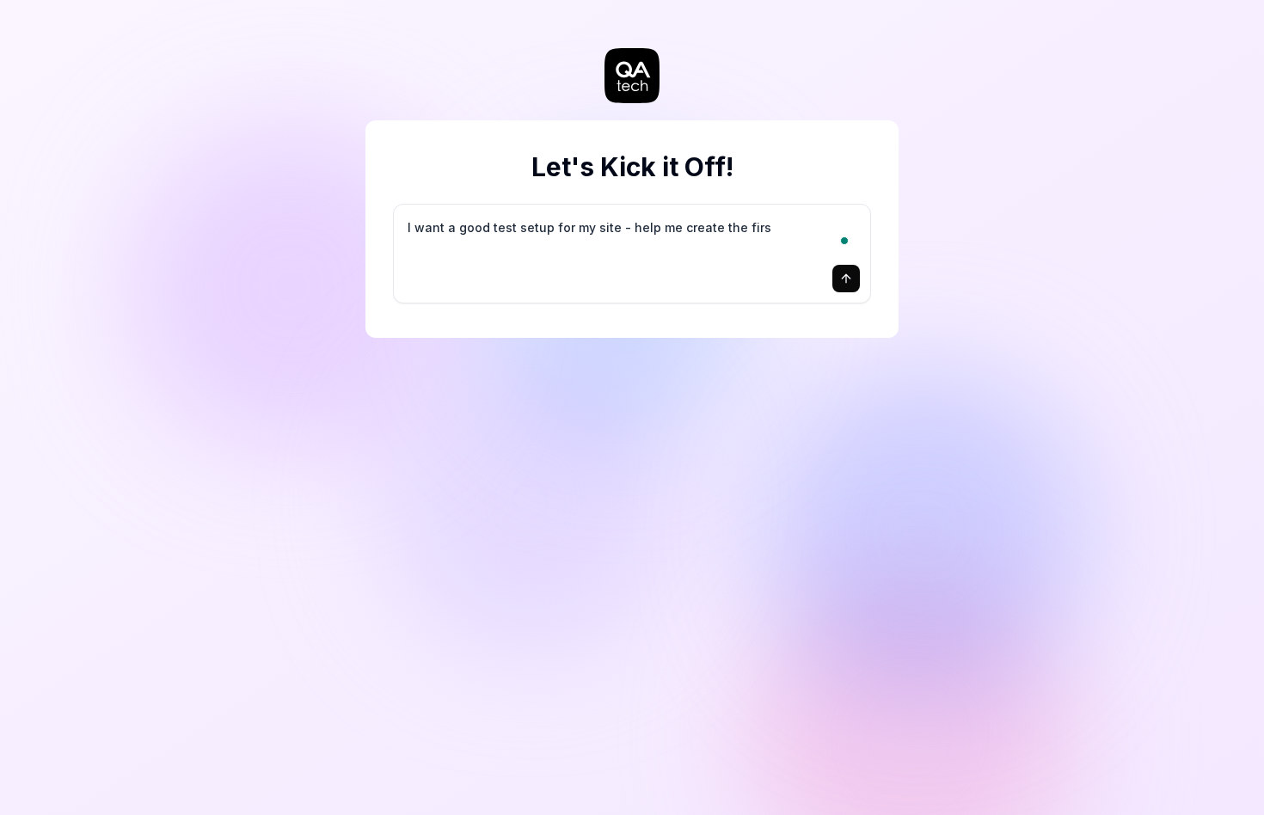
type textarea "I want a good test setup for my site - help me create the first"
type textarea "*"
type textarea "I want a good test setup for my site - help me create the first"
type textarea "*"
type textarea "I want a good test setup for my site - help me create the first 3"
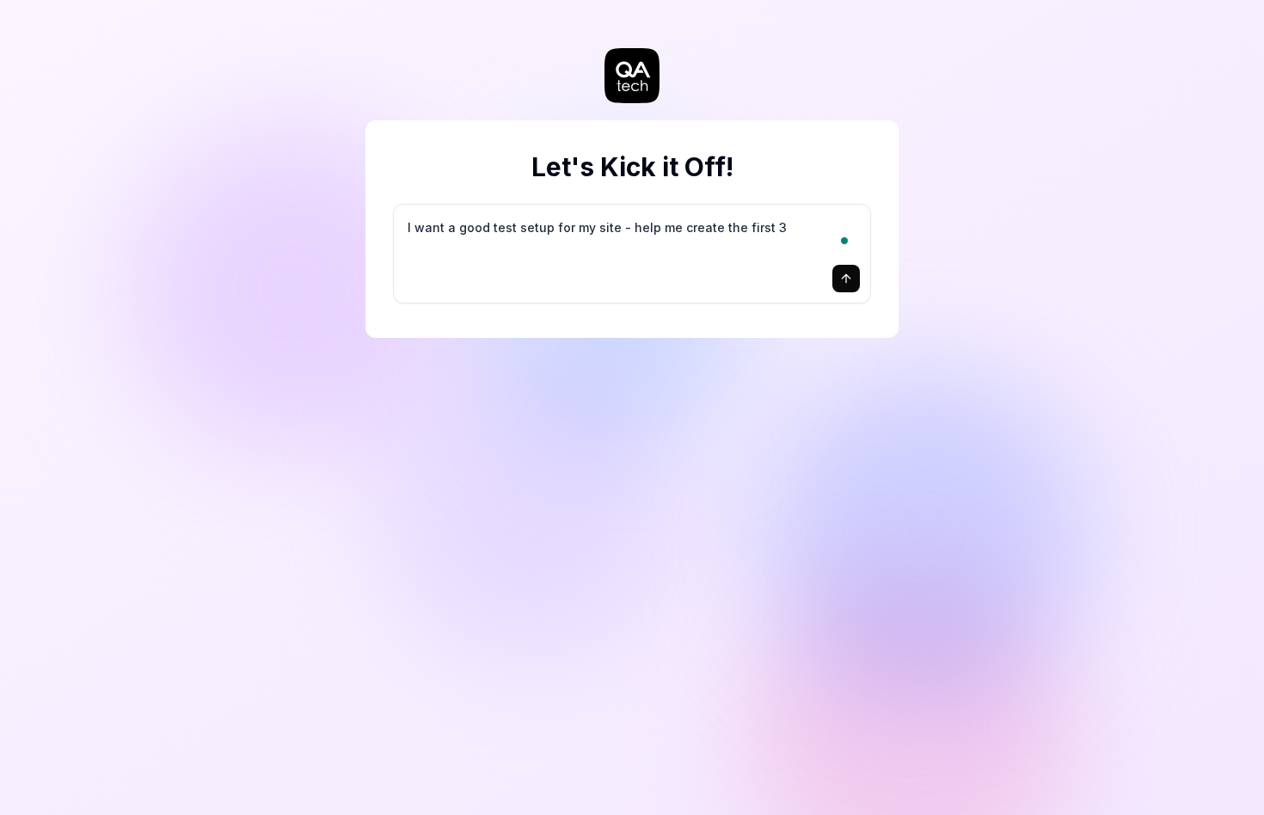
type textarea "*"
type textarea "I want a good test setup for my site - help me create the first 3-"
type textarea "*"
type textarea "I want a good test setup for my site - help me create the first 3-5"
type textarea "*"
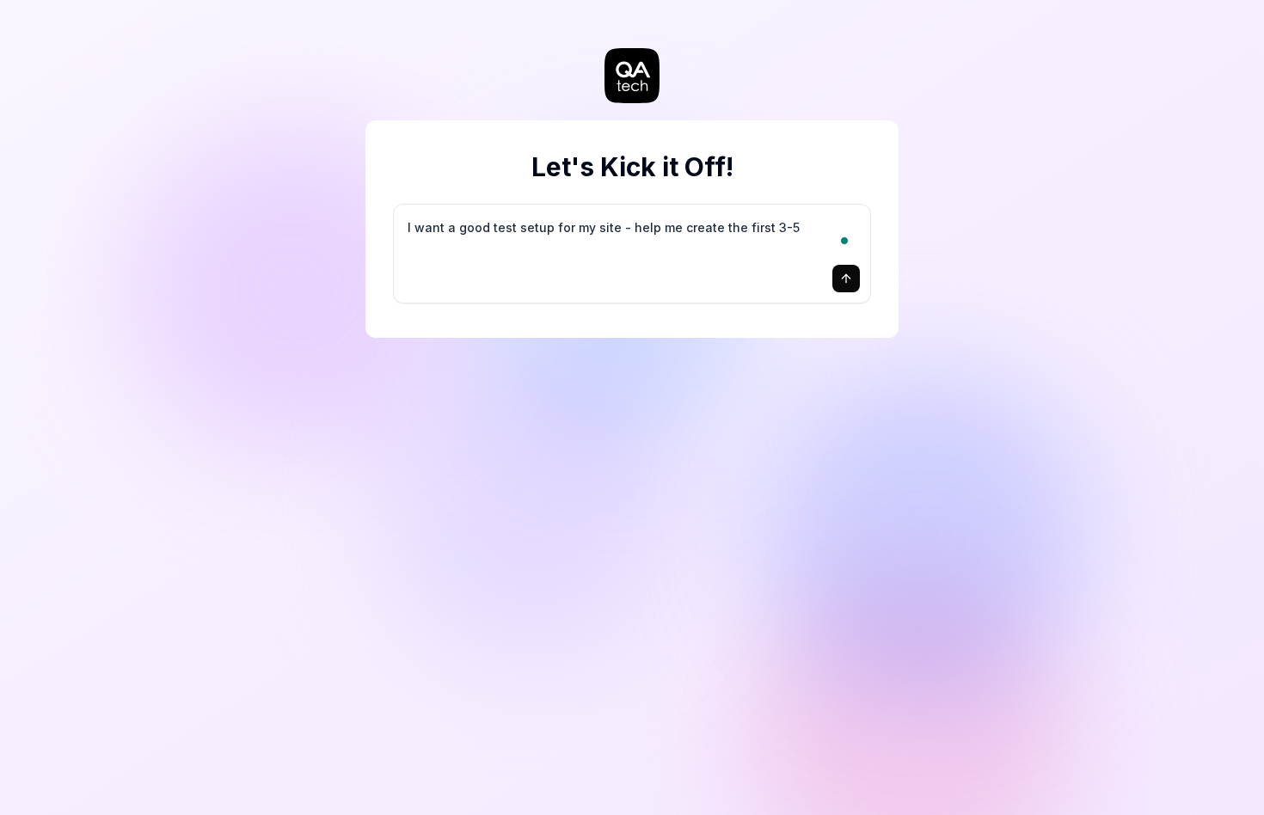
type textarea "I want a good test setup for my site - help me create the first 3-5"
type textarea "*"
type textarea "I want a good test setup for my site - help me create the first 3-5 t"
type textarea "*"
type textarea "I want a good test setup for my site - help me create the first 3-5 te"
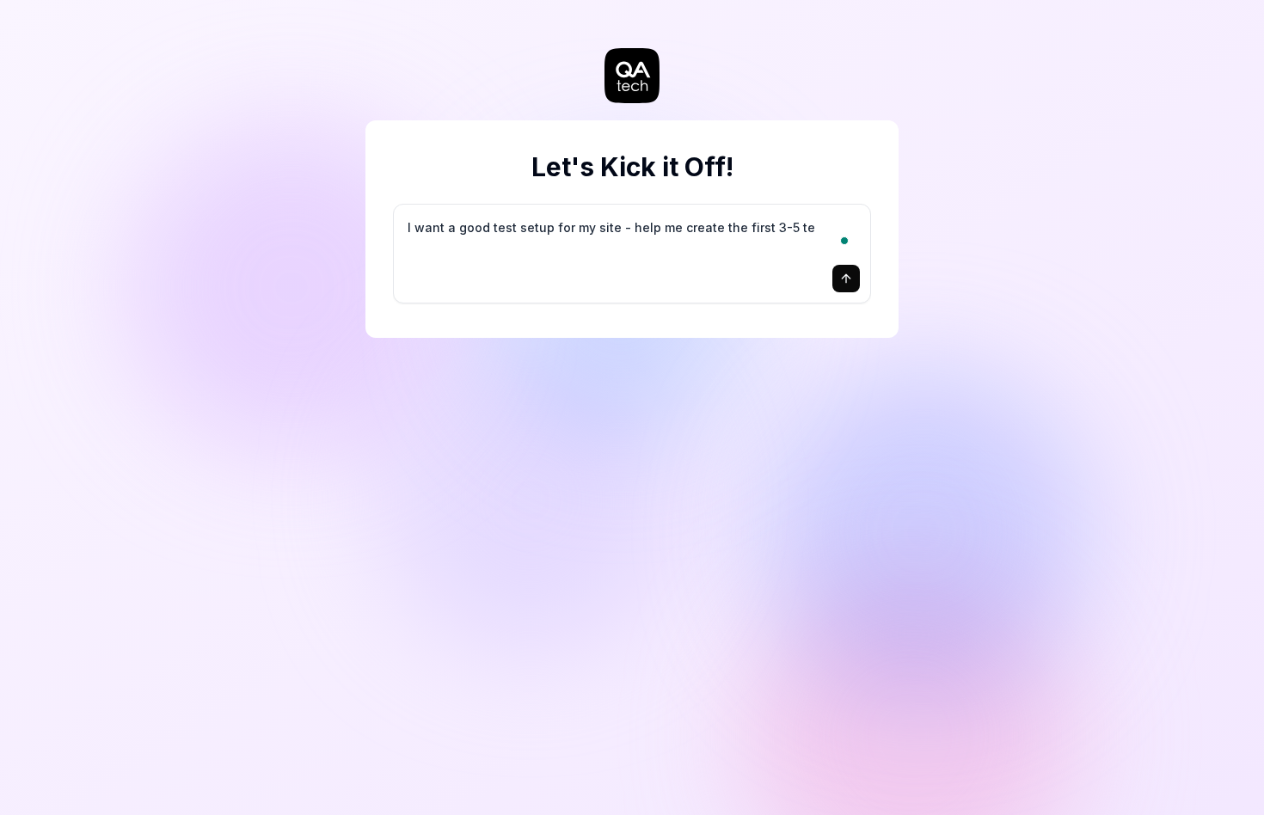
type textarea "*"
type textarea "I want a good test setup for my site - help me create the first 3-5 tes"
type textarea "*"
type textarea "I want a good test setup for my site - help me create the first 3-5 test"
type textarea "*"
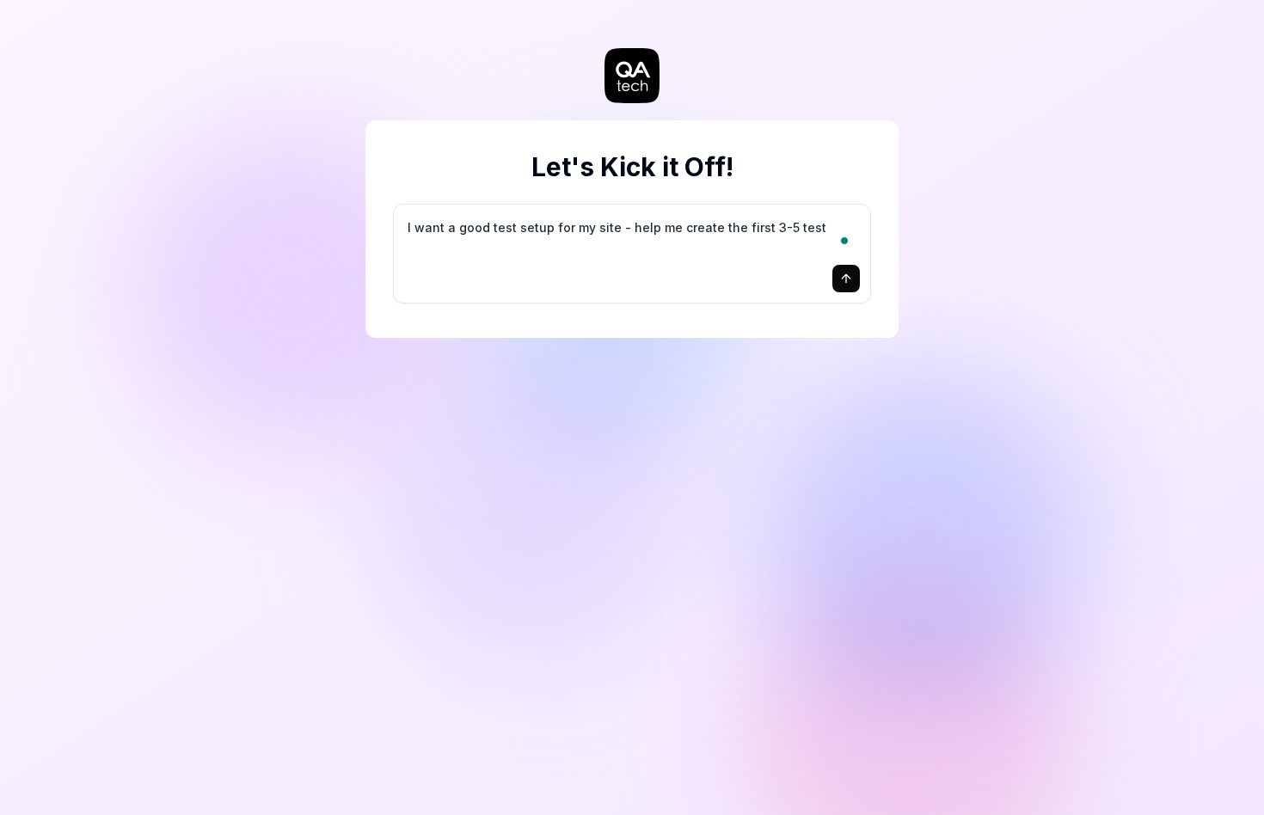
type textarea "I want a good test setup for my site - help me create the first 3-5 test"
type textarea "*"
type textarea "I want a good test setup for my site - help me create the first 3-5 test c"
type textarea "*"
type textarea "I want a good test setup for my site - help me create the first 3-5 test ca"
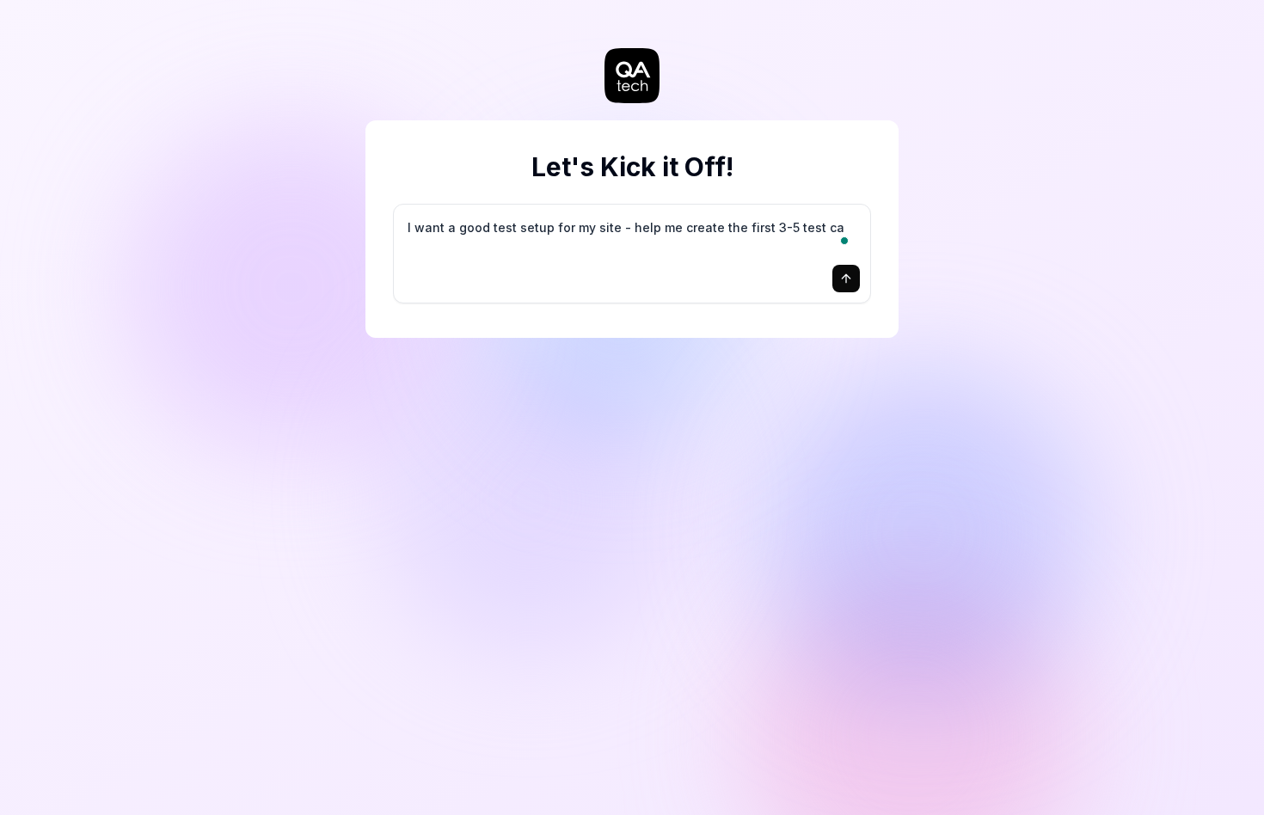
type textarea "*"
type textarea "I want a good test setup for my site - help me create the first 3-5 test cas"
type textarea "*"
type textarea "I want a good test setup for my site - help me create the first 3-5 test case"
type textarea "*"
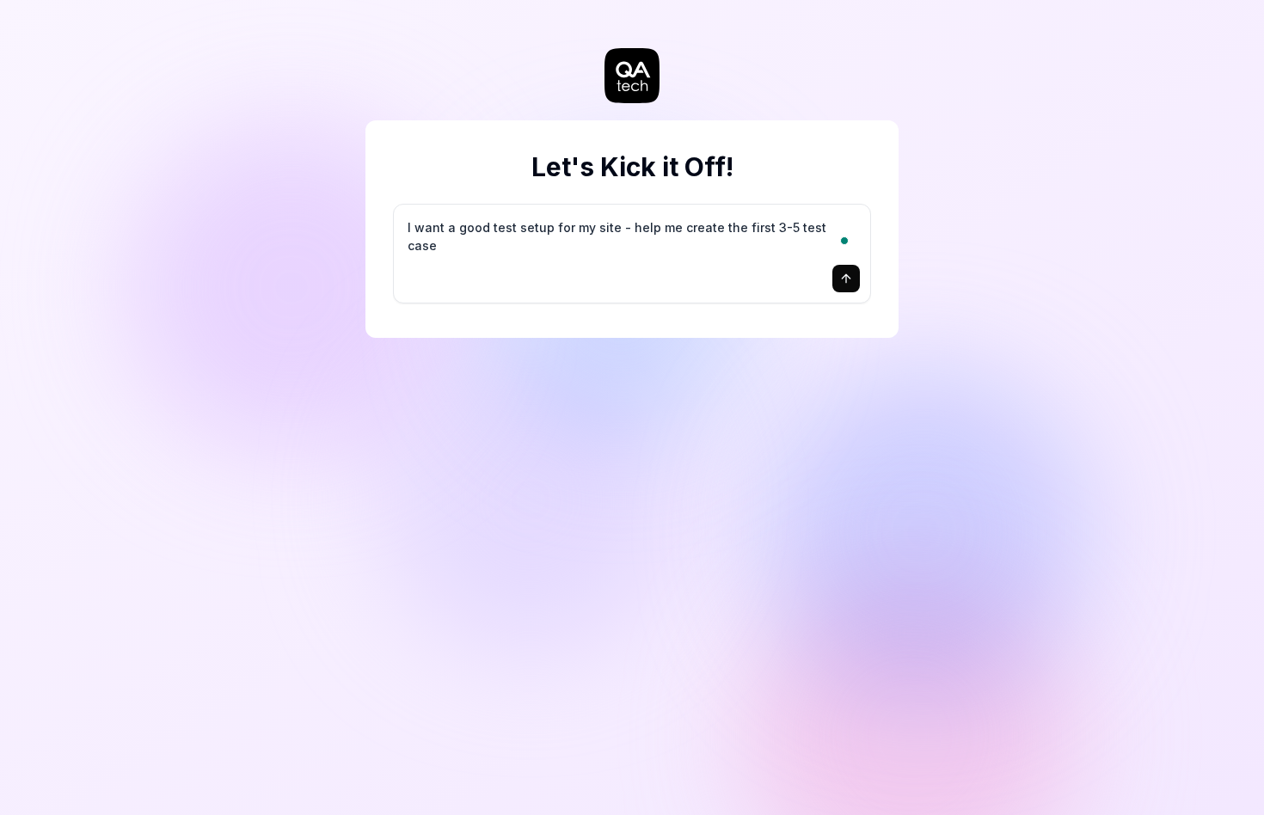
type textarea "I want a good test setup for my site - help me create the first 3-5 test cases"
click at [847, 279] on icon "submit" at bounding box center [846, 279] width 14 height 14
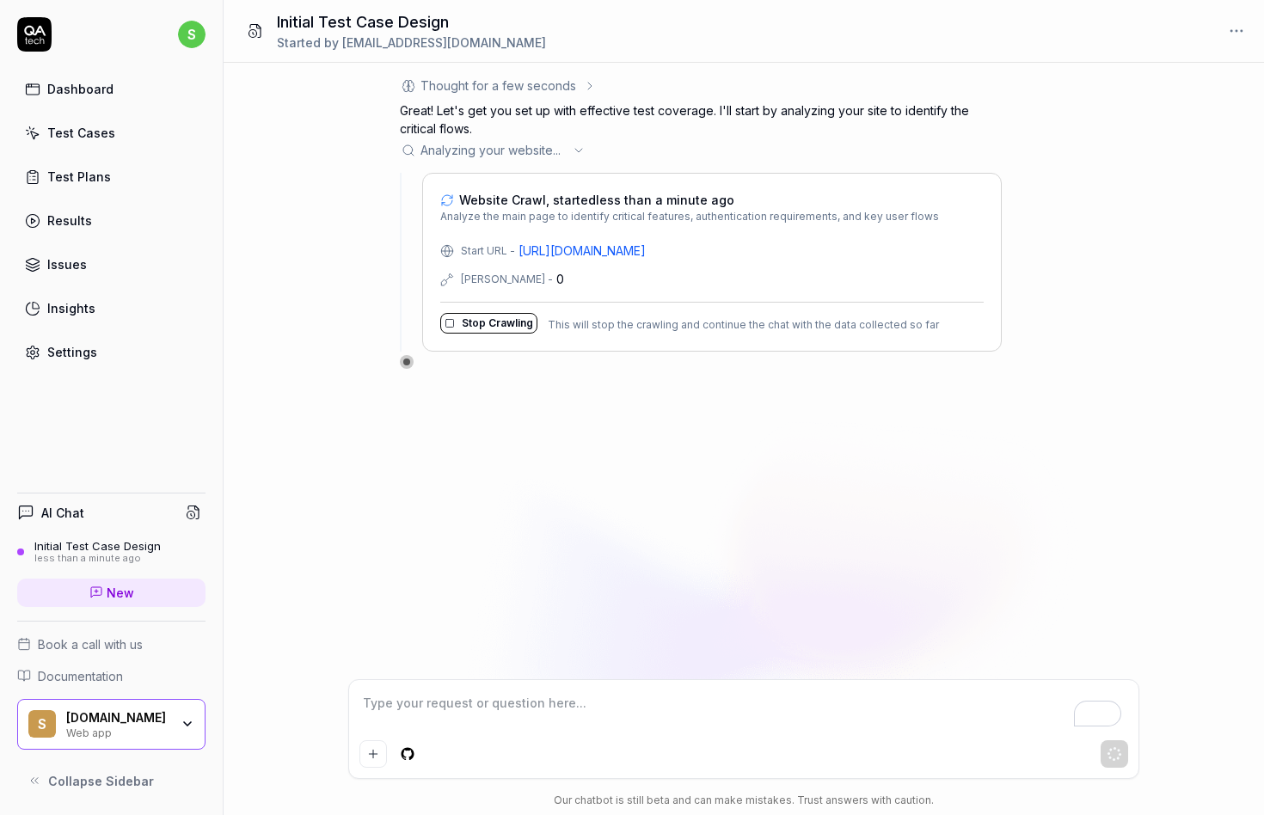
click at [561, 248] on link "https://slack.green" at bounding box center [581, 251] width 127 height 18
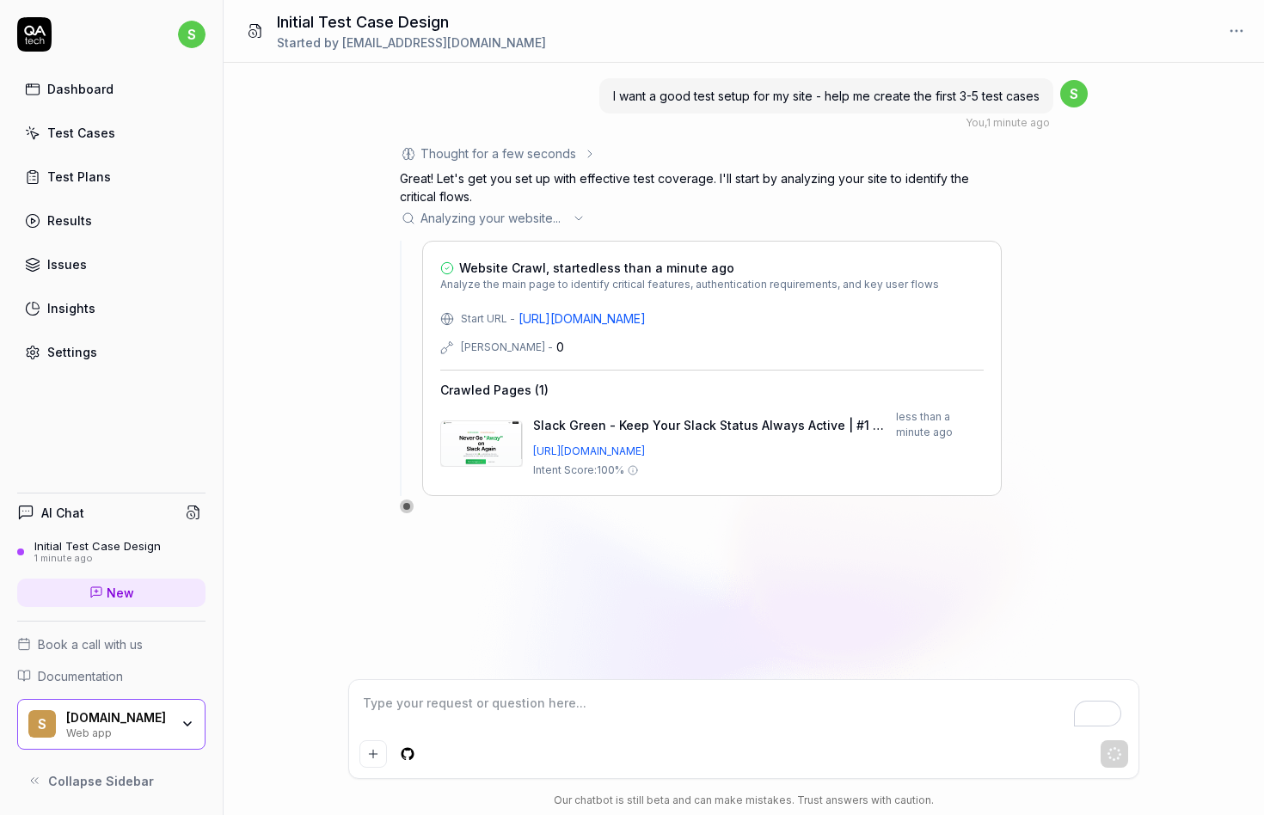
click at [636, 474] on icon at bounding box center [633, 470] width 10 height 10
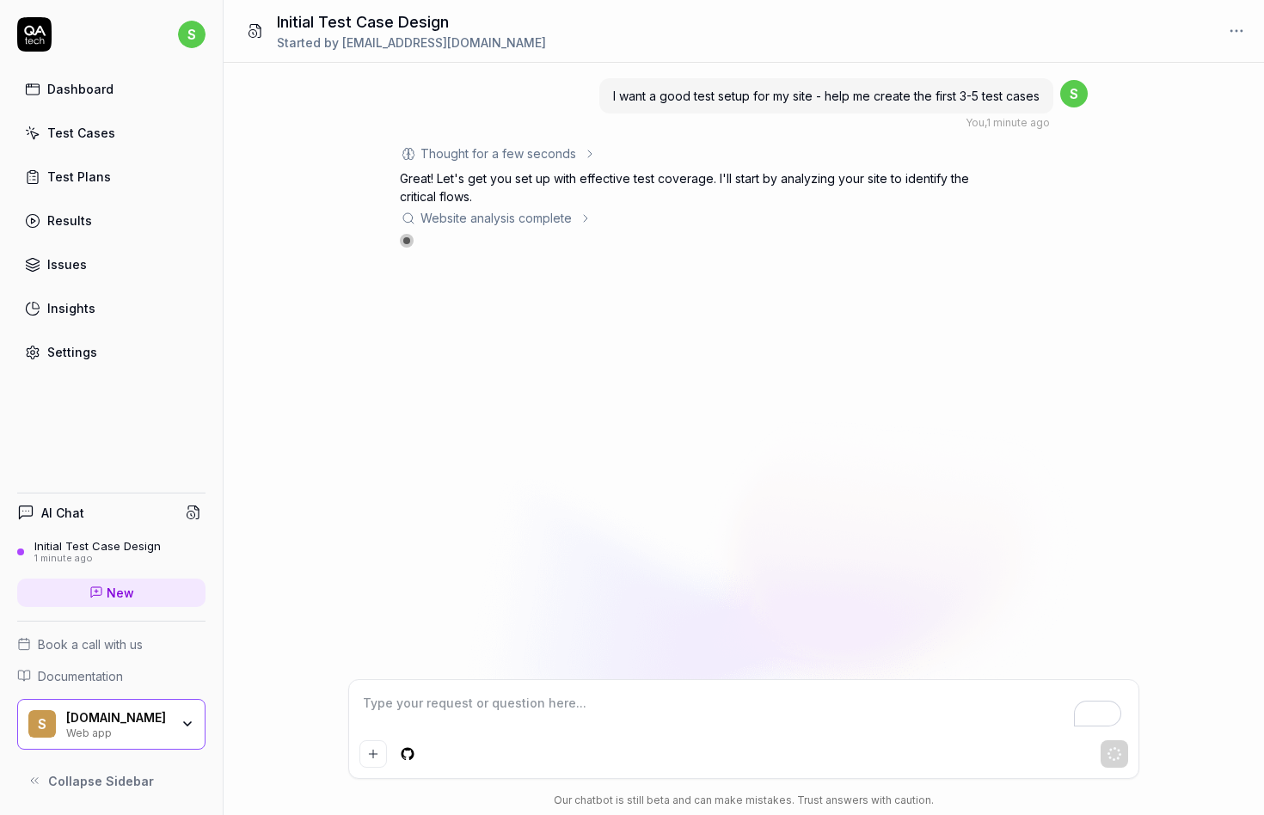
click at [572, 205] on div "Thought for a few seconds The user wants help creating their first 3-5 test cas…" at bounding box center [701, 195] width 602 height 103
click at [581, 210] on div "Website analysis complete" at bounding box center [701, 218] width 602 height 18
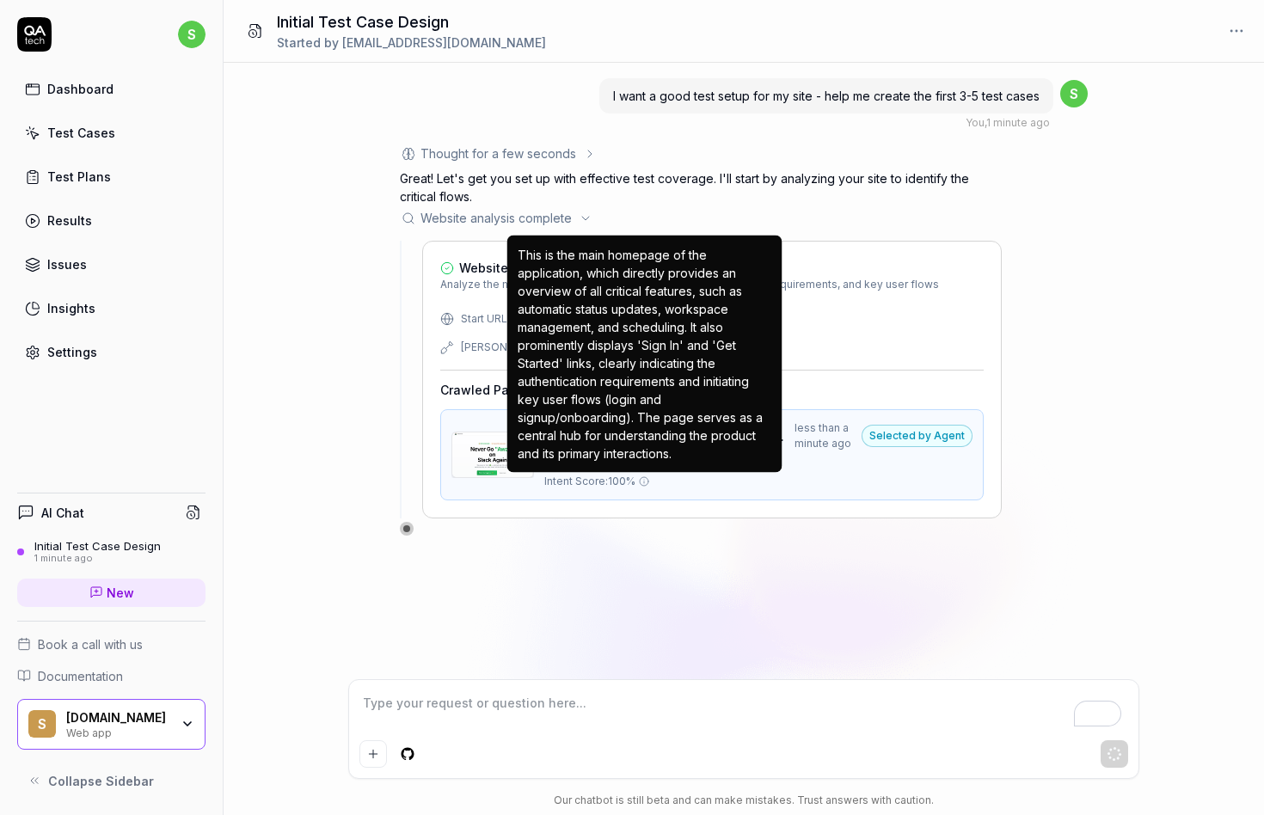
click at [582, 281] on div "This is the main homepage of the application, which directly provides an overvi…" at bounding box center [645, 354] width 254 height 217
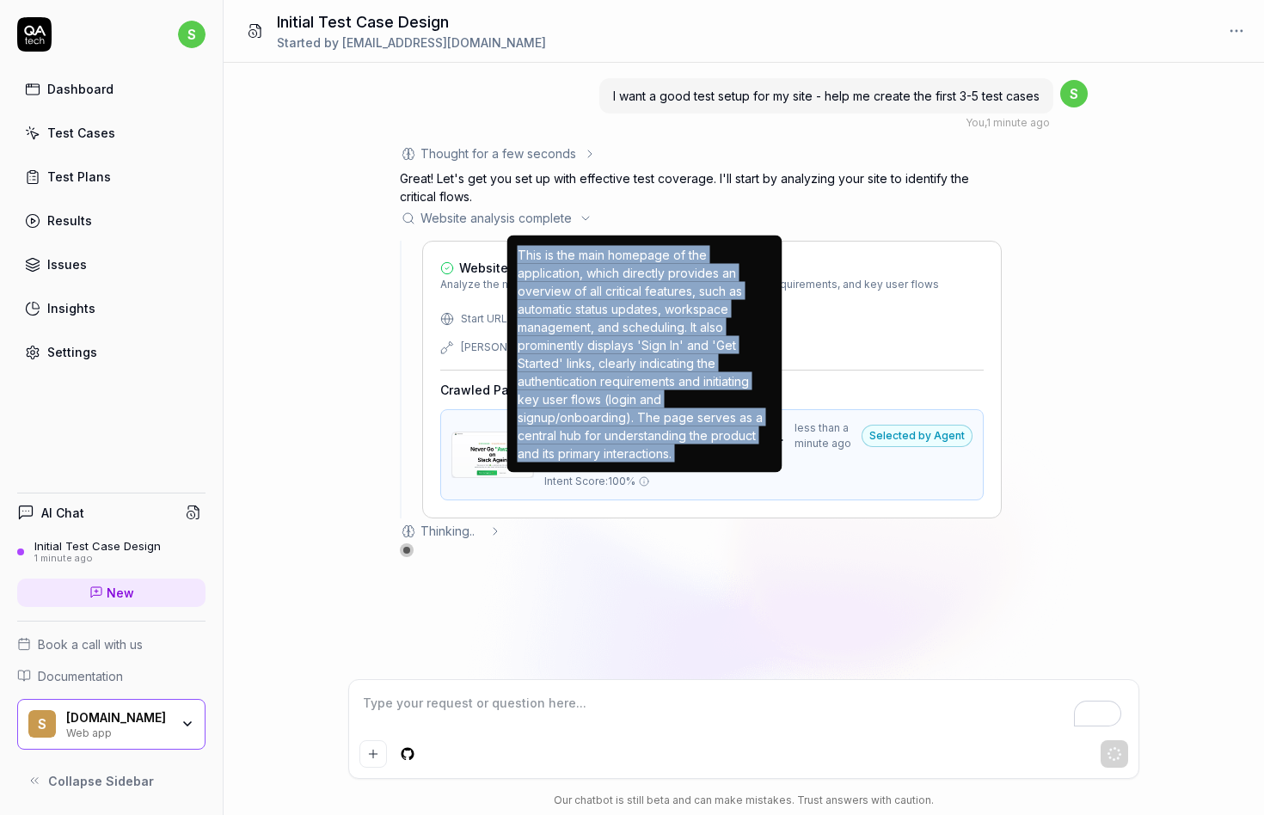
drag, startPoint x: 582, startPoint y: 281, endPoint x: 606, endPoint y: 365, distance: 86.8
click at [606, 365] on div "This is the main homepage of the application, which directly provides an overvi…" at bounding box center [645, 354] width 254 height 217
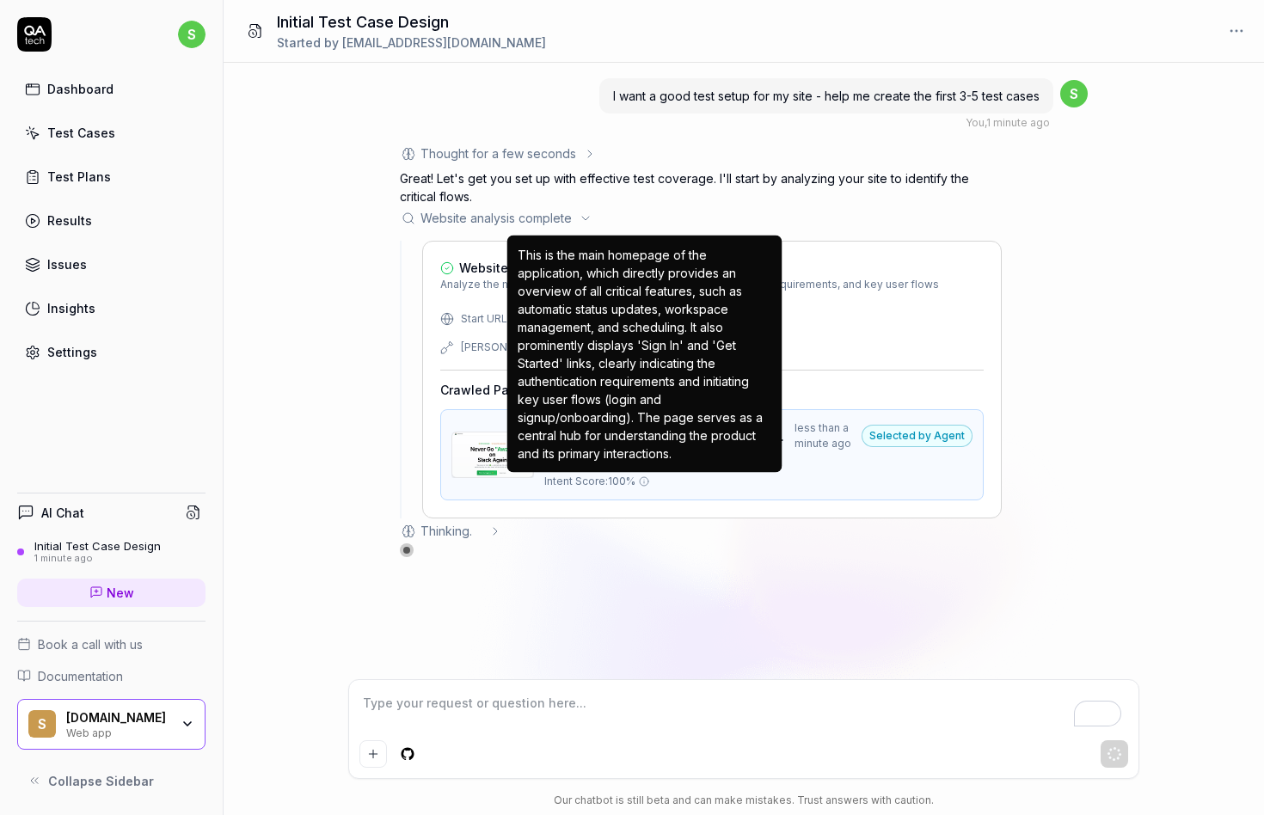
click at [645, 324] on div "This is the main homepage of the application, which directly provides an overvi…" at bounding box center [645, 354] width 254 height 217
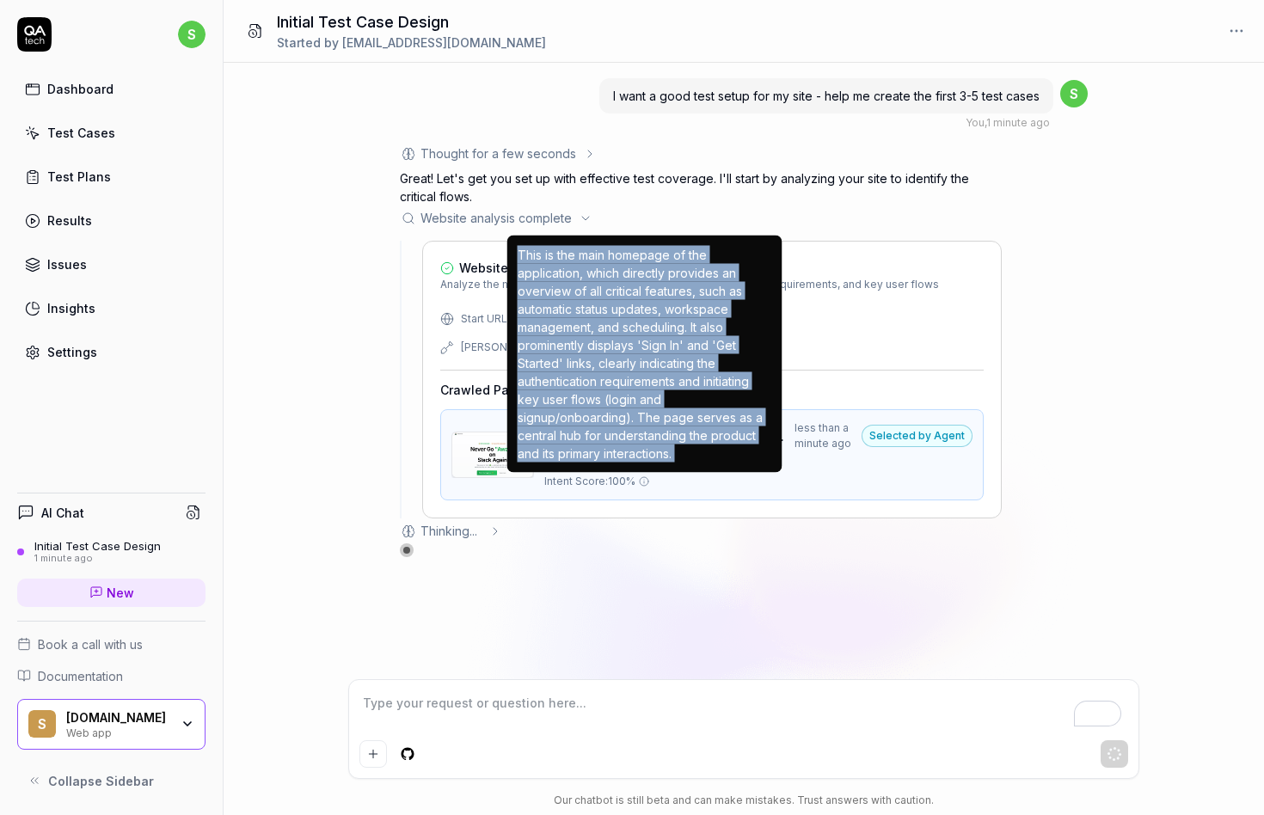
drag, startPoint x: 645, startPoint y: 324, endPoint x: 675, endPoint y: 448, distance: 127.4
click at [675, 449] on div "This is the main homepage of the application, which directly provides an overvi…" at bounding box center [645, 354] width 254 height 217
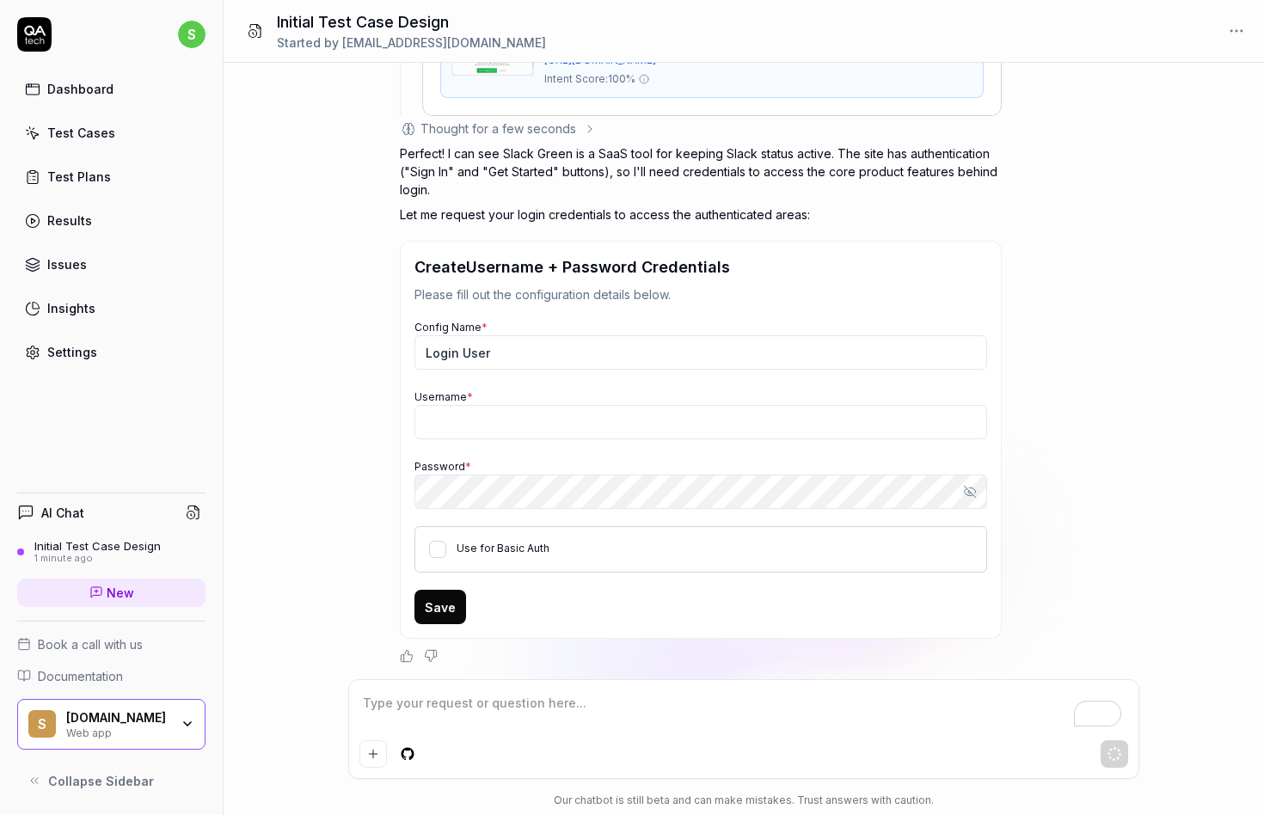
type textarea "*"
type input "sieunpark77@gmail.com"
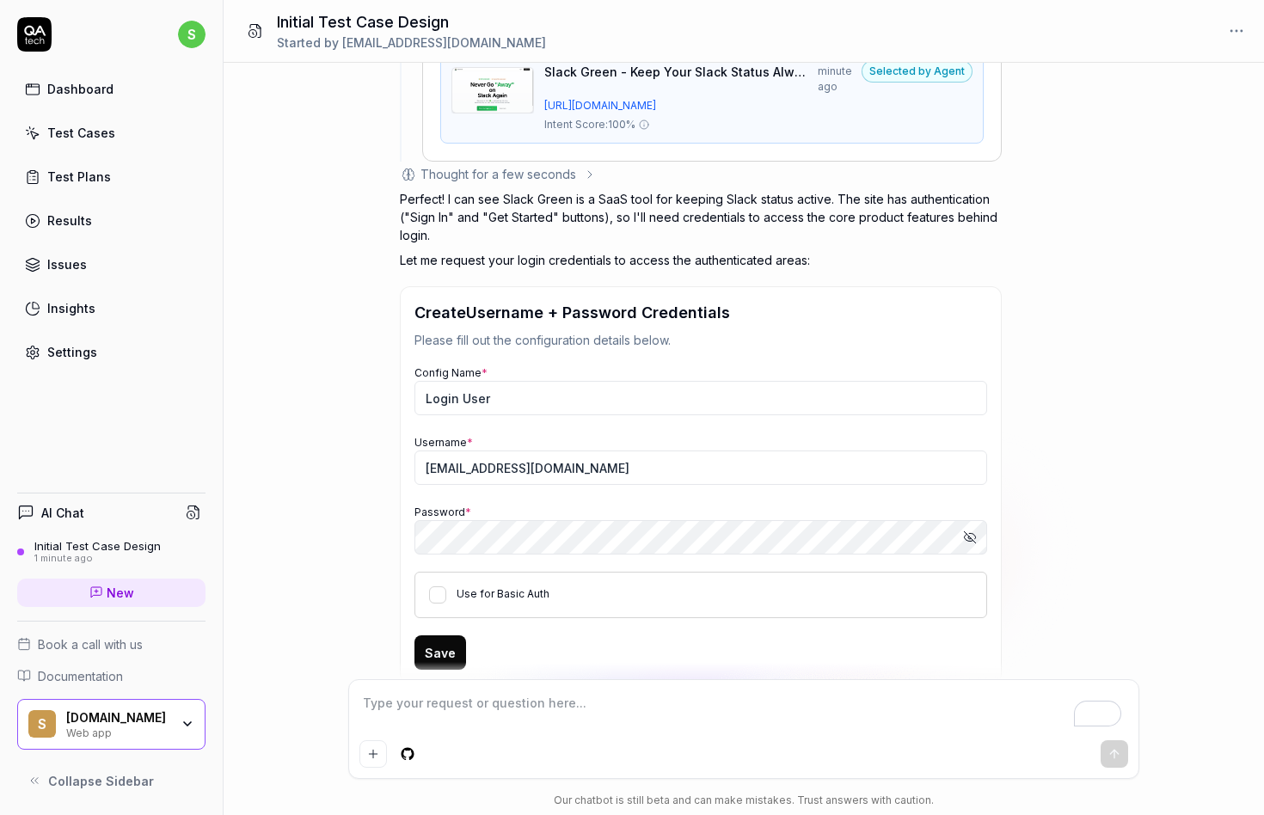
scroll to position [380, 0]
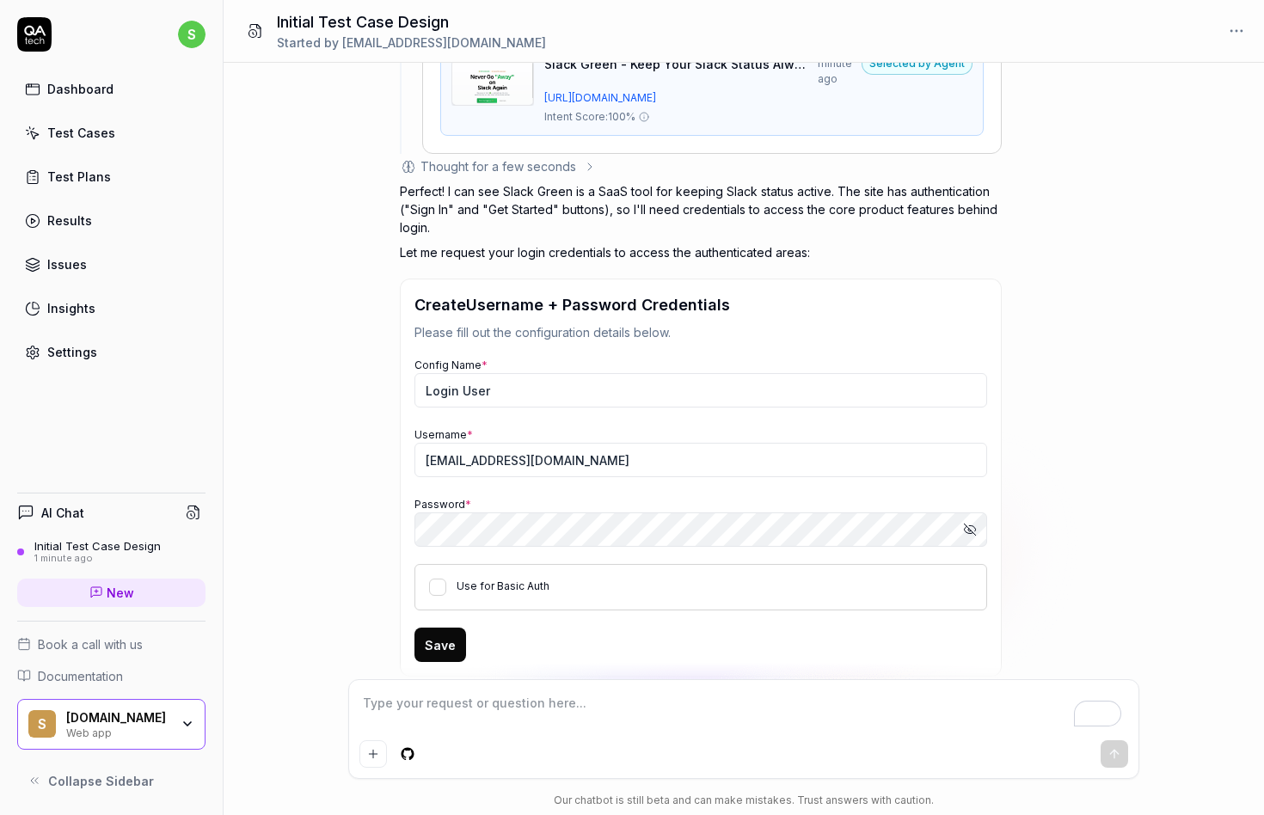
click at [967, 523] on icon "button" at bounding box center [970, 530] width 14 height 14
click at [635, 330] on p "Please fill out the configuration details below." at bounding box center [700, 332] width 573 height 18
drag, startPoint x: 438, startPoint y: 635, endPoint x: 436, endPoint y: 570, distance: 64.5
click at [436, 570] on form "Config Name * Login User Username * sieunpark77@gmail.com Password * Hide passw…" at bounding box center [700, 508] width 573 height 307
click at [436, 587] on button "Use for Basic Auth" at bounding box center [437, 587] width 17 height 17
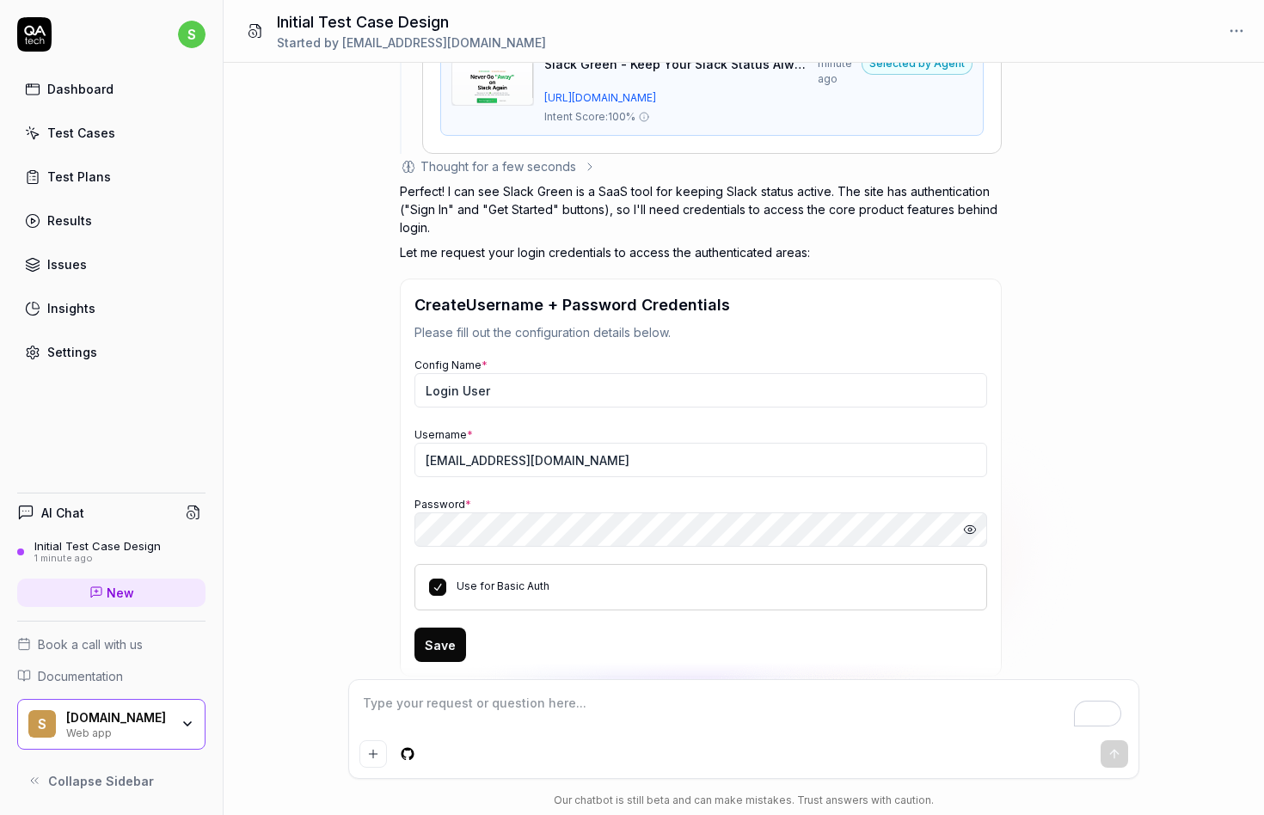
click at [442, 628] on button "Save" at bounding box center [440, 645] width 52 height 34
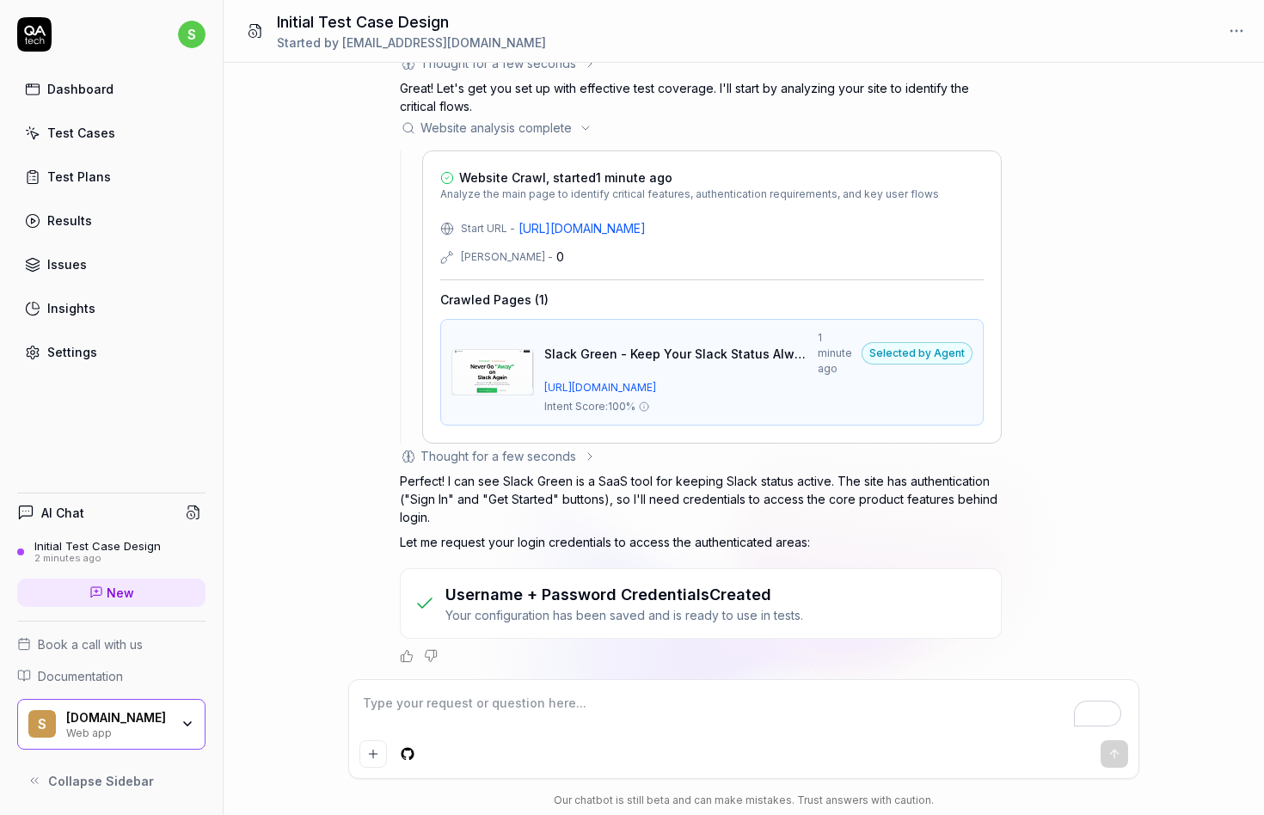
scroll to position [134, 0]
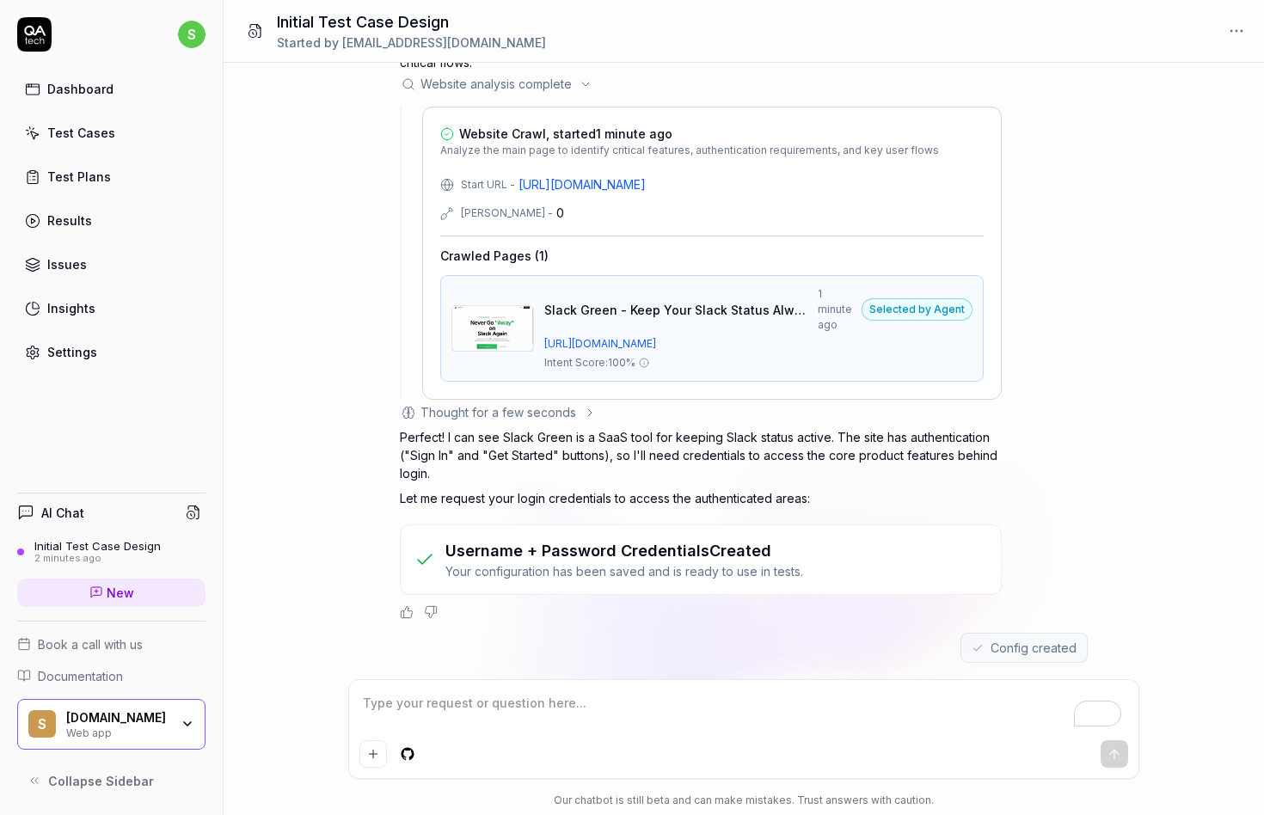
click at [668, 579] on div "Username + Password Credentials Created Your configuration has been saved and i…" at bounding box center [701, 559] width 602 height 71
click at [733, 544] on h3 "Username + Password Credentials Created" at bounding box center [624, 550] width 358 height 23
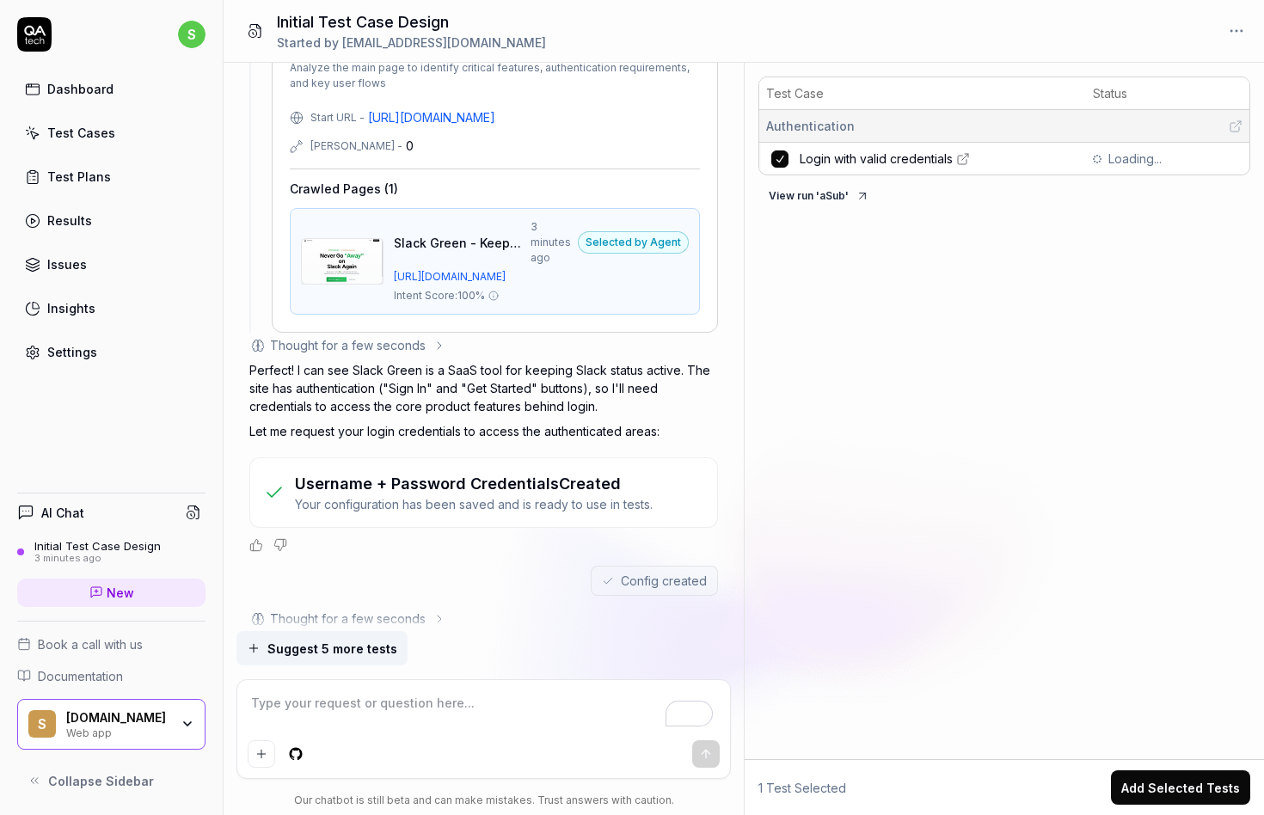
scroll to position [639, 0]
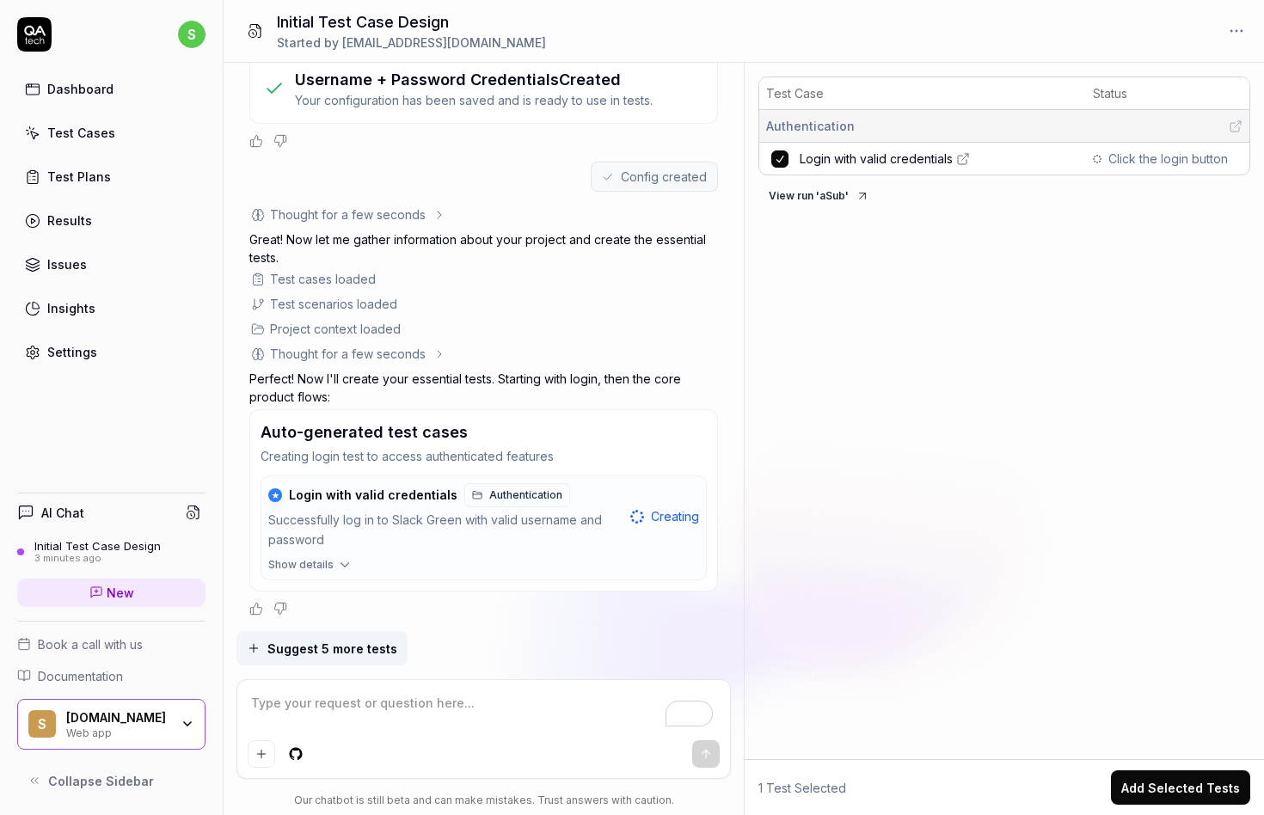
click at [1147, 163] on span "Click the login button" at bounding box center [1168, 159] width 120 height 18
drag, startPoint x: 1147, startPoint y: 163, endPoint x: 1086, endPoint y: 317, distance: 165.6
click at [1086, 317] on div "Test Case Status Authentication Login with valid credentials Click the login bu…" at bounding box center [1004, 415] width 519 height 690
click at [420, 356] on div "Thought for a few seconds" at bounding box center [348, 354] width 156 height 18
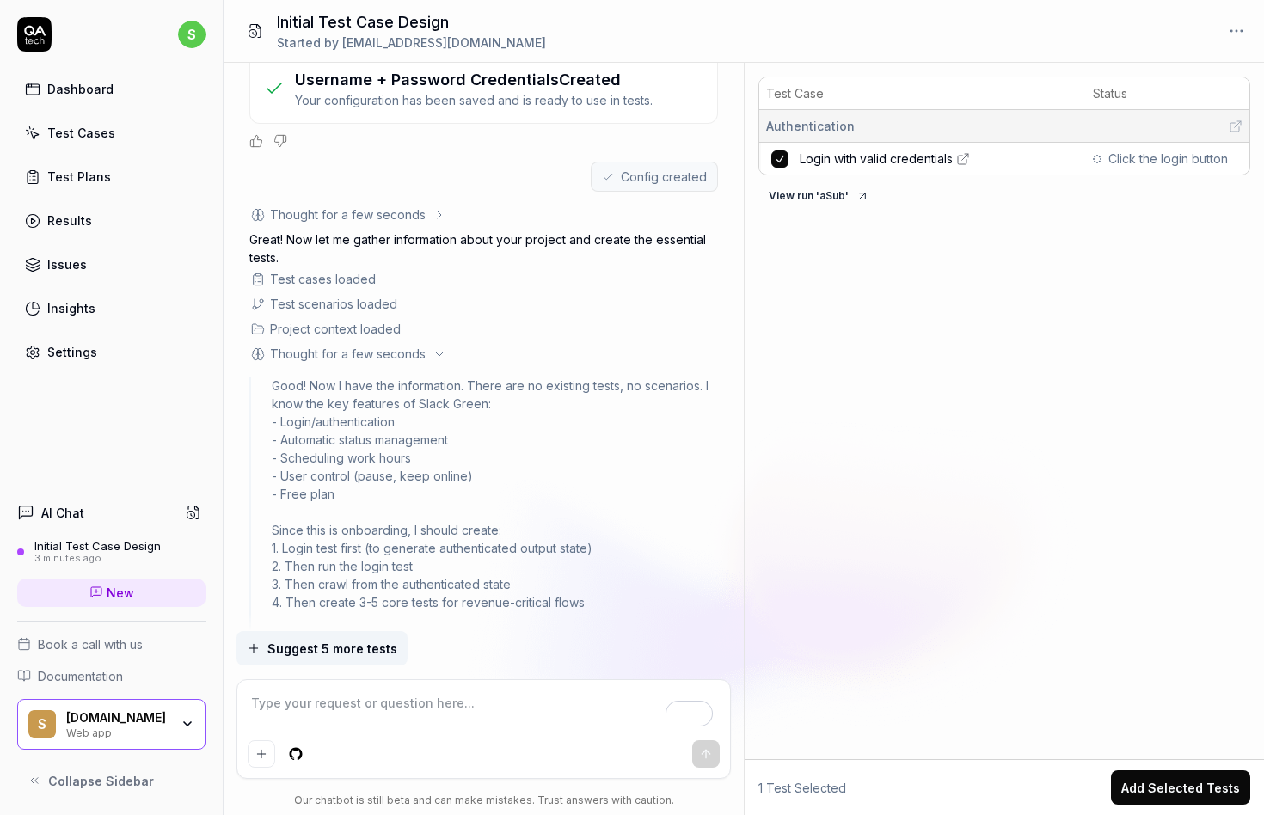
click at [425, 351] on div "Thought for a few seconds" at bounding box center [347, 354] width 197 height 18
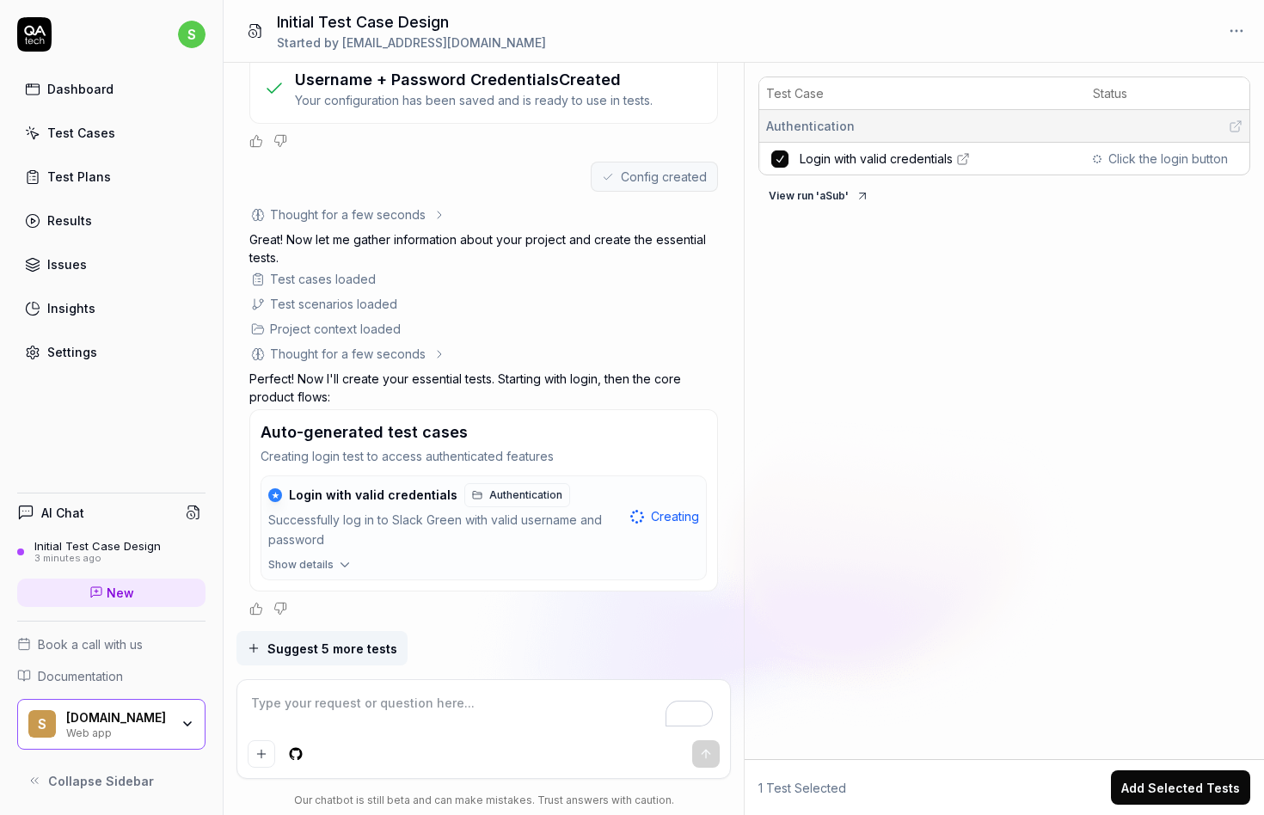
click at [855, 199] on icon at bounding box center [862, 196] width 14 height 14
click at [947, 155] on span "Login with valid credentials" at bounding box center [876, 159] width 153 height 18
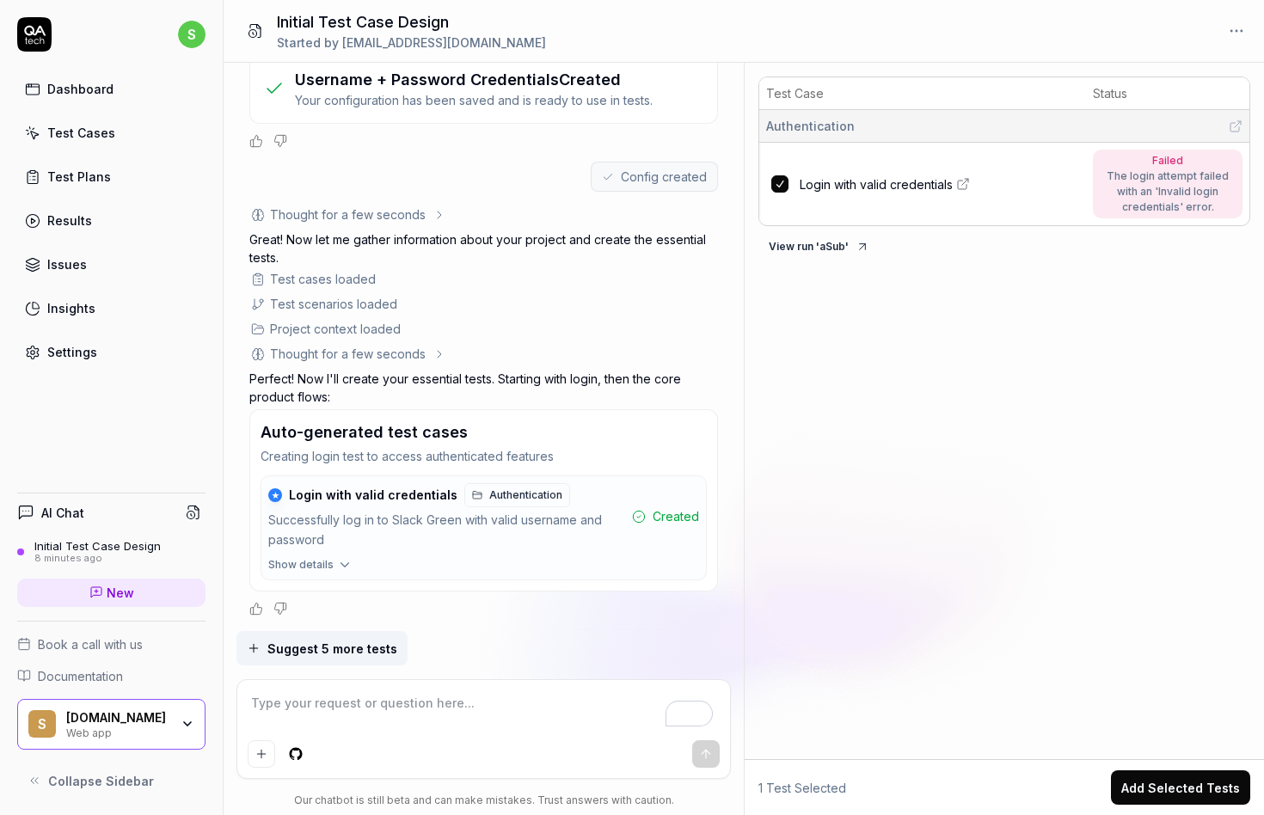
scroll to position [967, 0]
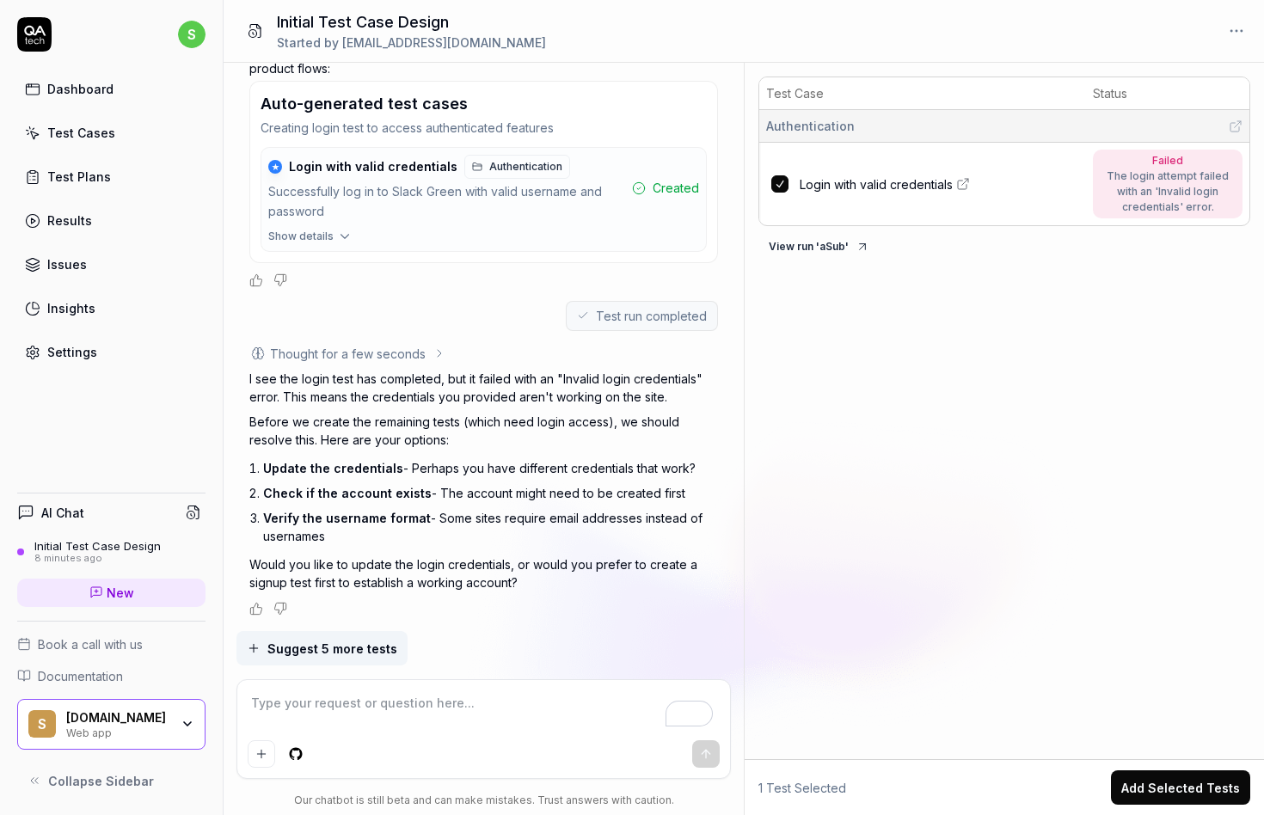
type textarea "*"
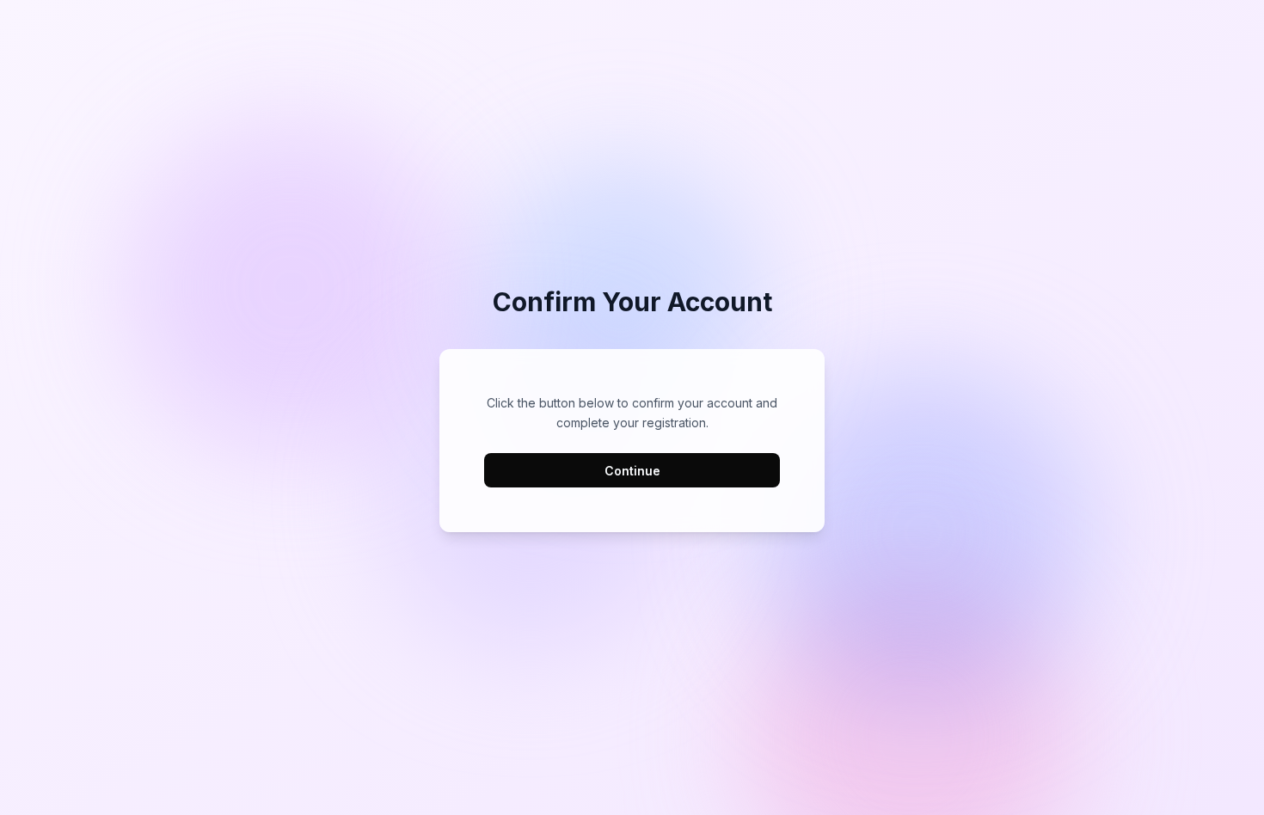
click at [702, 469] on button "Continue" at bounding box center [632, 470] width 296 height 34
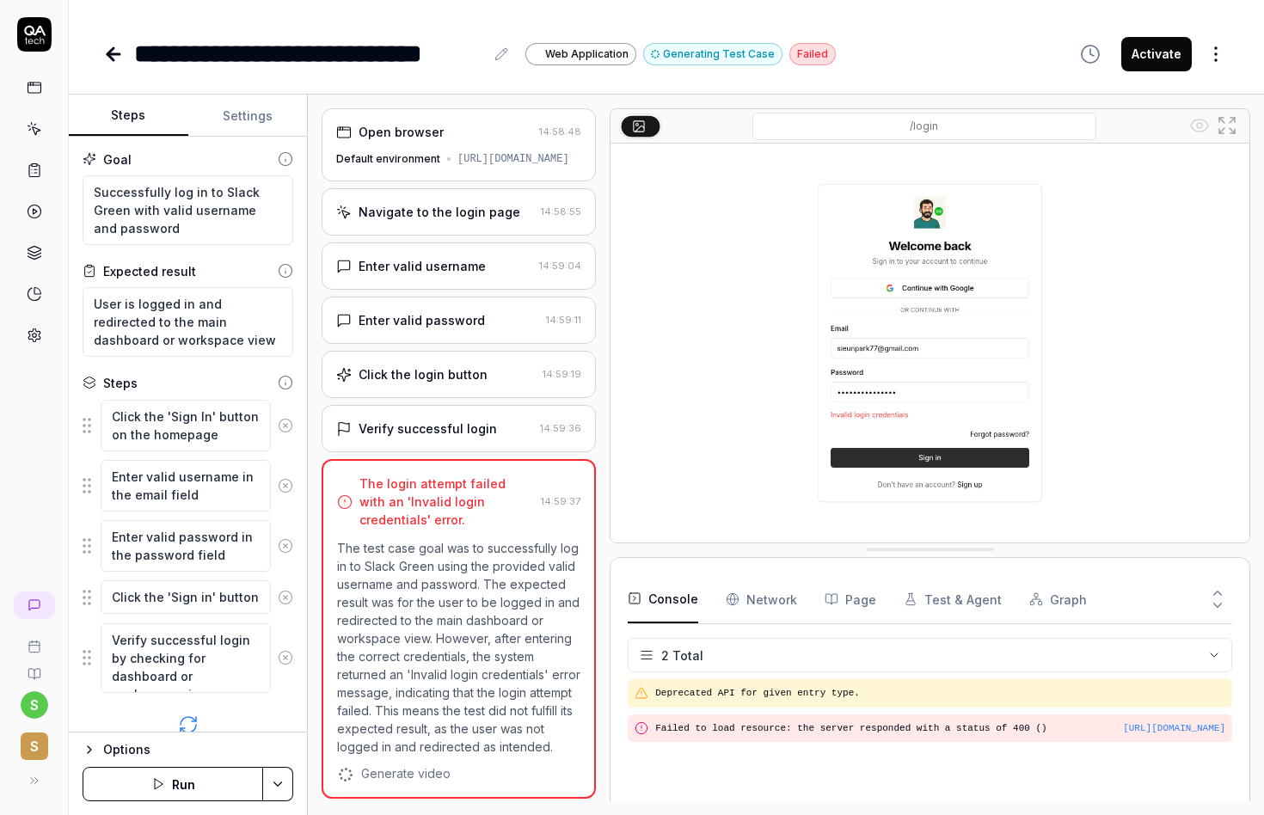
scroll to position [113, 0]
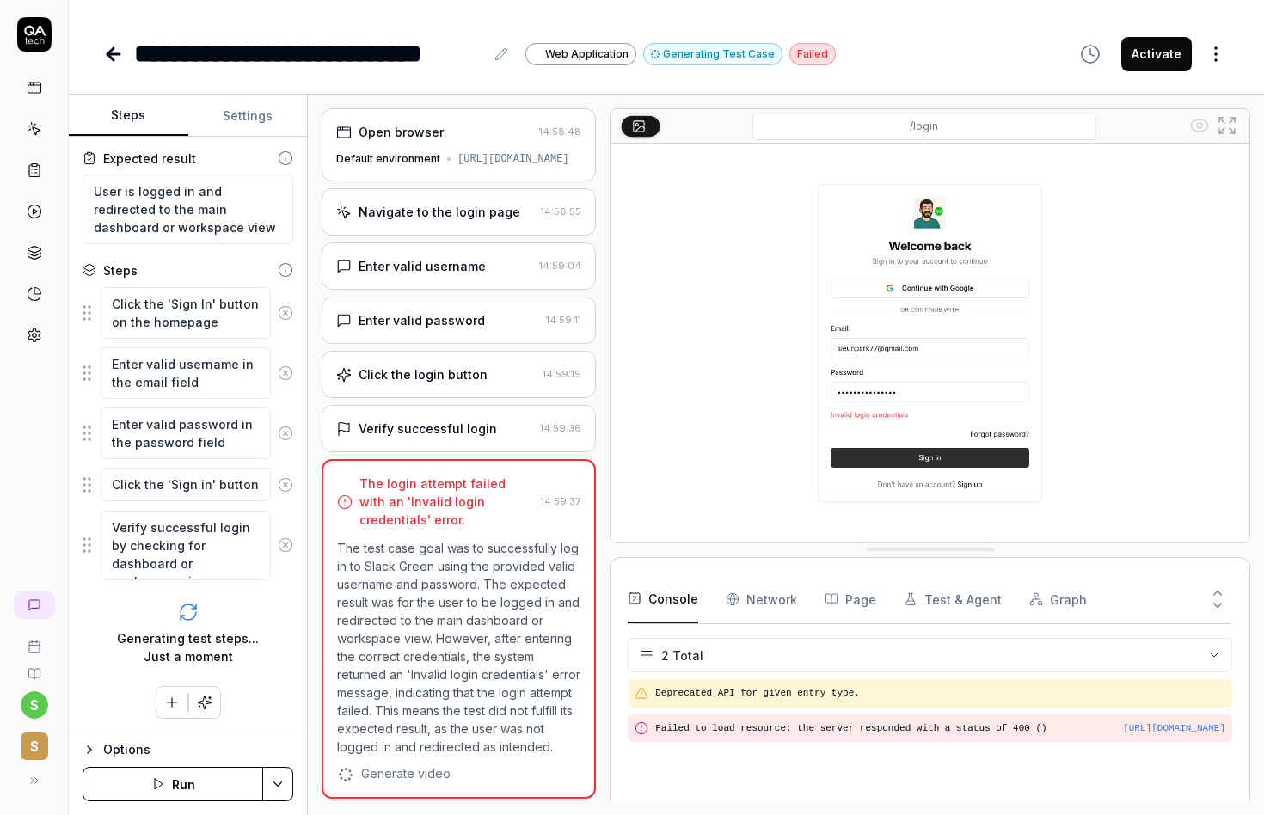
drag, startPoint x: 889, startPoint y: 435, endPoint x: 899, endPoint y: 457, distance: 24.6
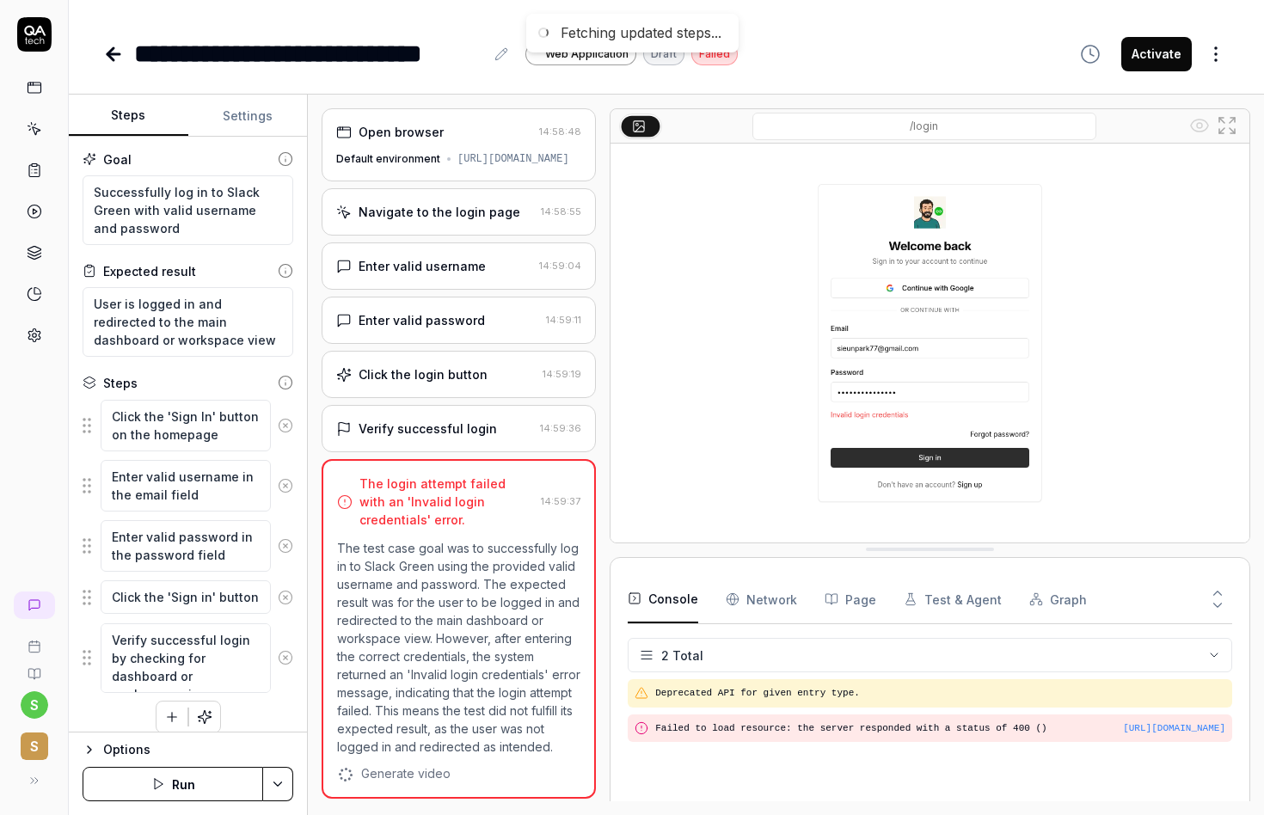
type textarea "*"
